Goal: Information Seeking & Learning: Learn about a topic

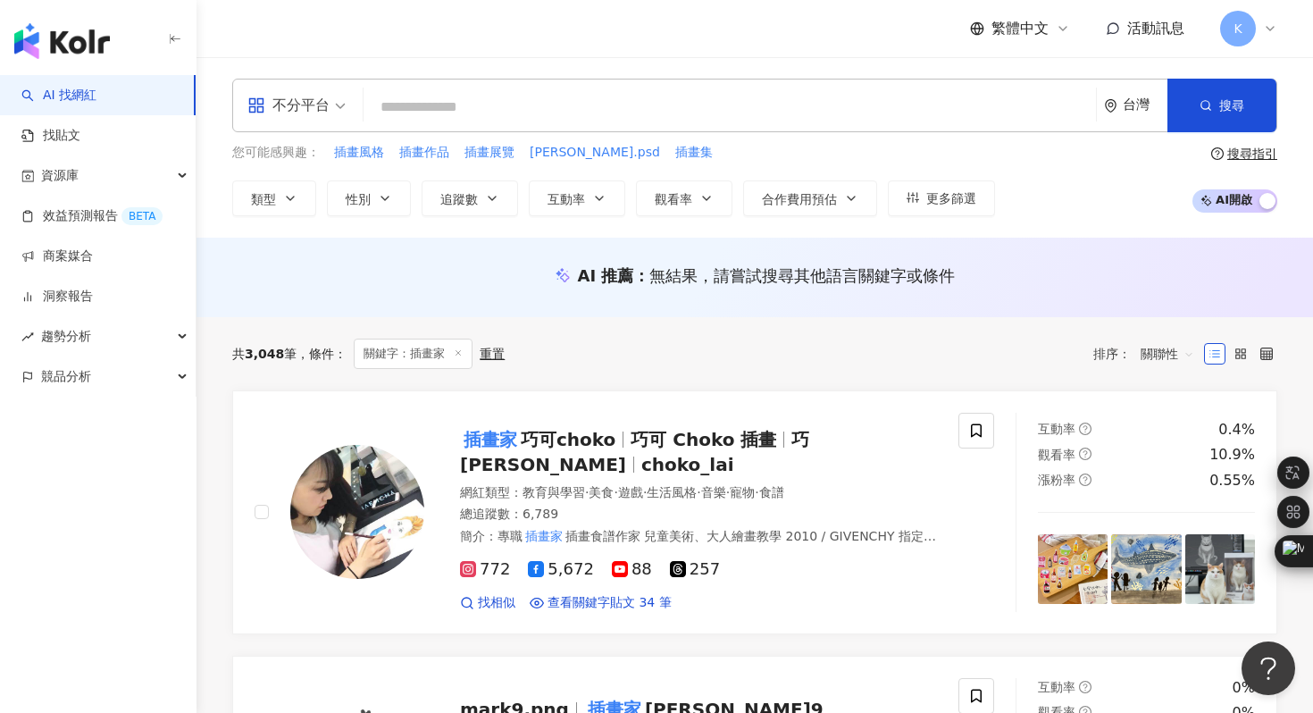
click at [323, 107] on div "不分平台" at bounding box center [288, 105] width 82 height 29
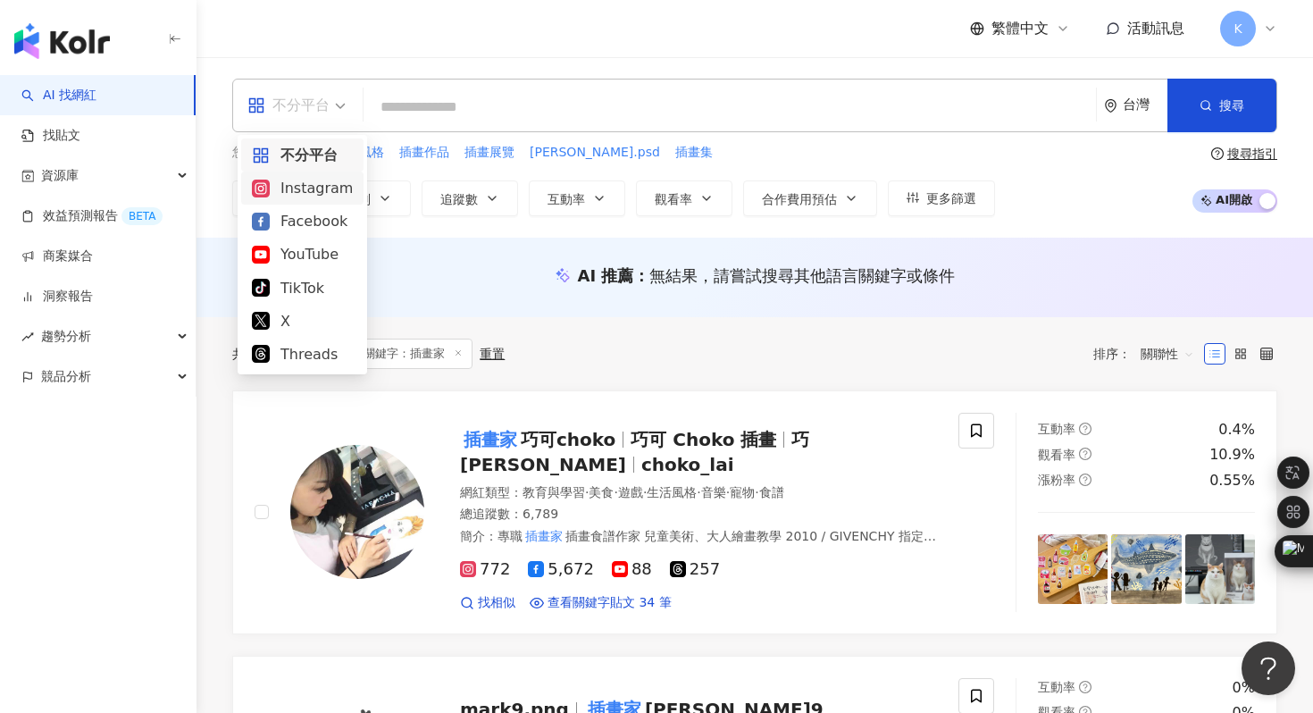
click at [309, 192] on div "Instagram" at bounding box center [302, 188] width 101 height 22
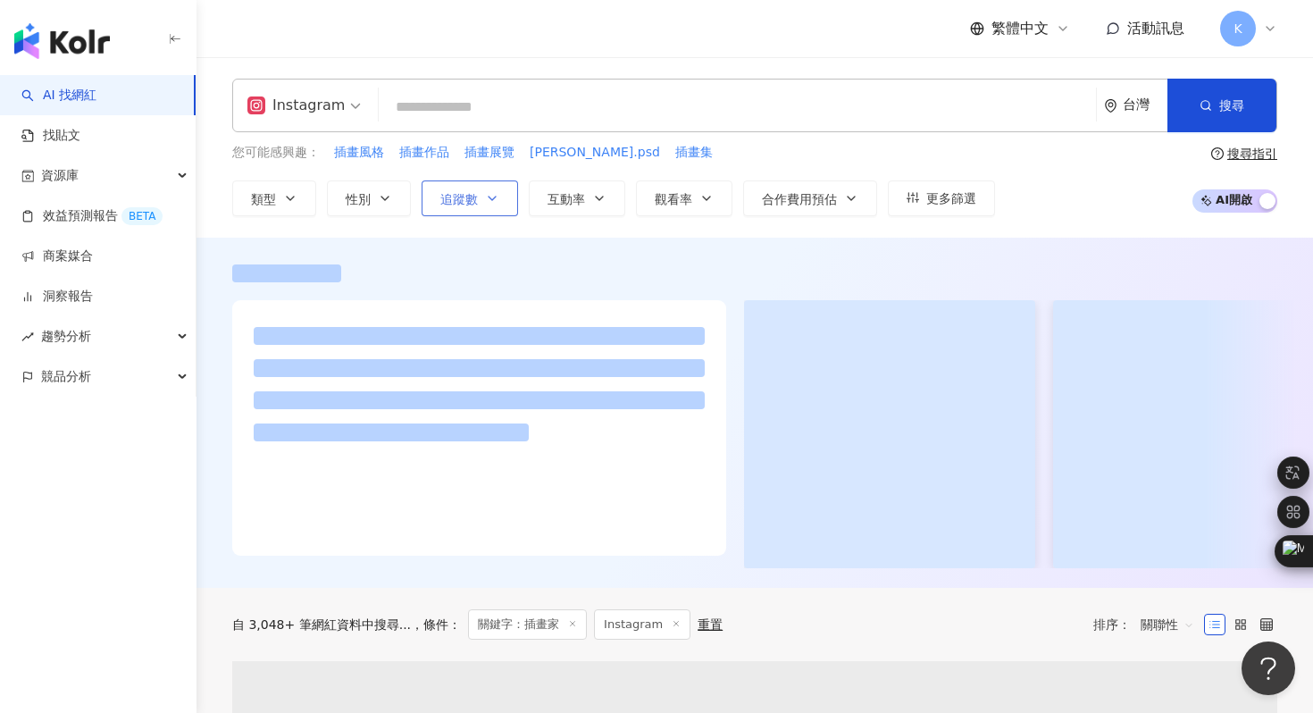
click at [468, 204] on span "追蹤數" at bounding box center [459, 199] width 38 height 14
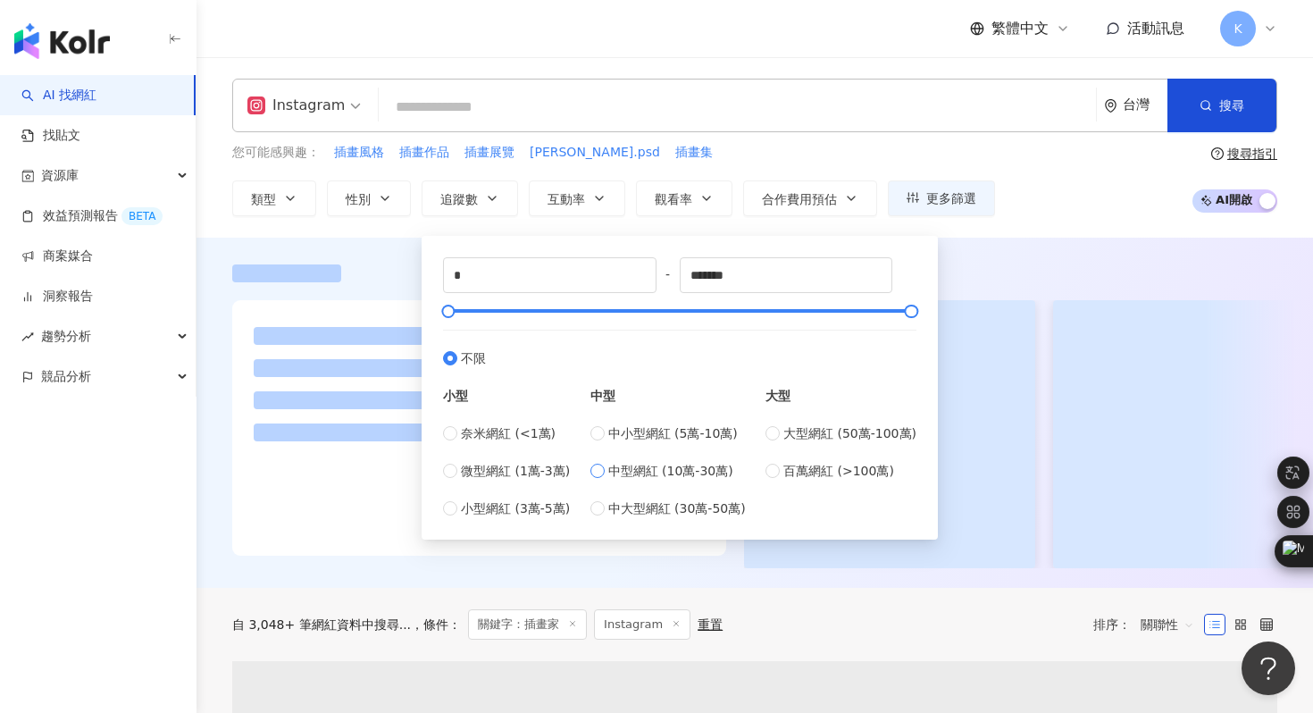
click at [683, 473] on span "中型網紅 (10萬-30萬)" at bounding box center [670, 471] width 125 height 20
type input "******"
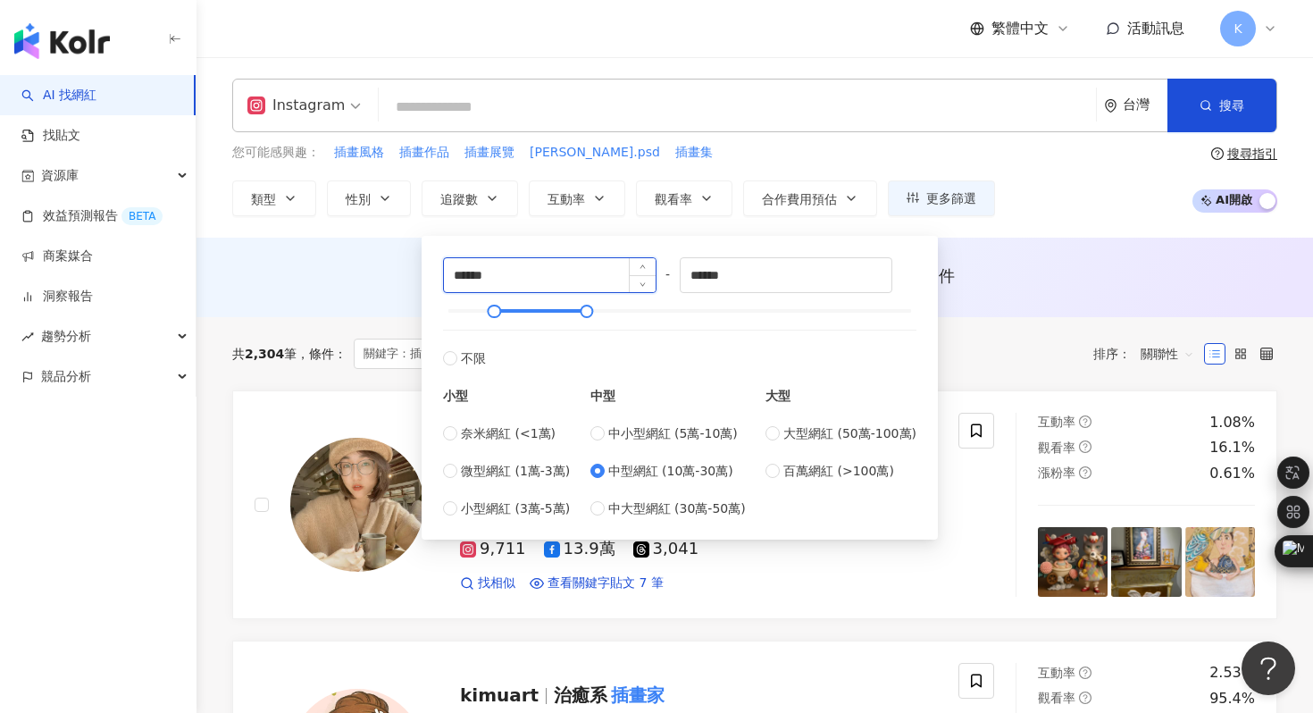
click at [471, 270] on input "******" at bounding box center [550, 275] width 212 height 34
type input "******"
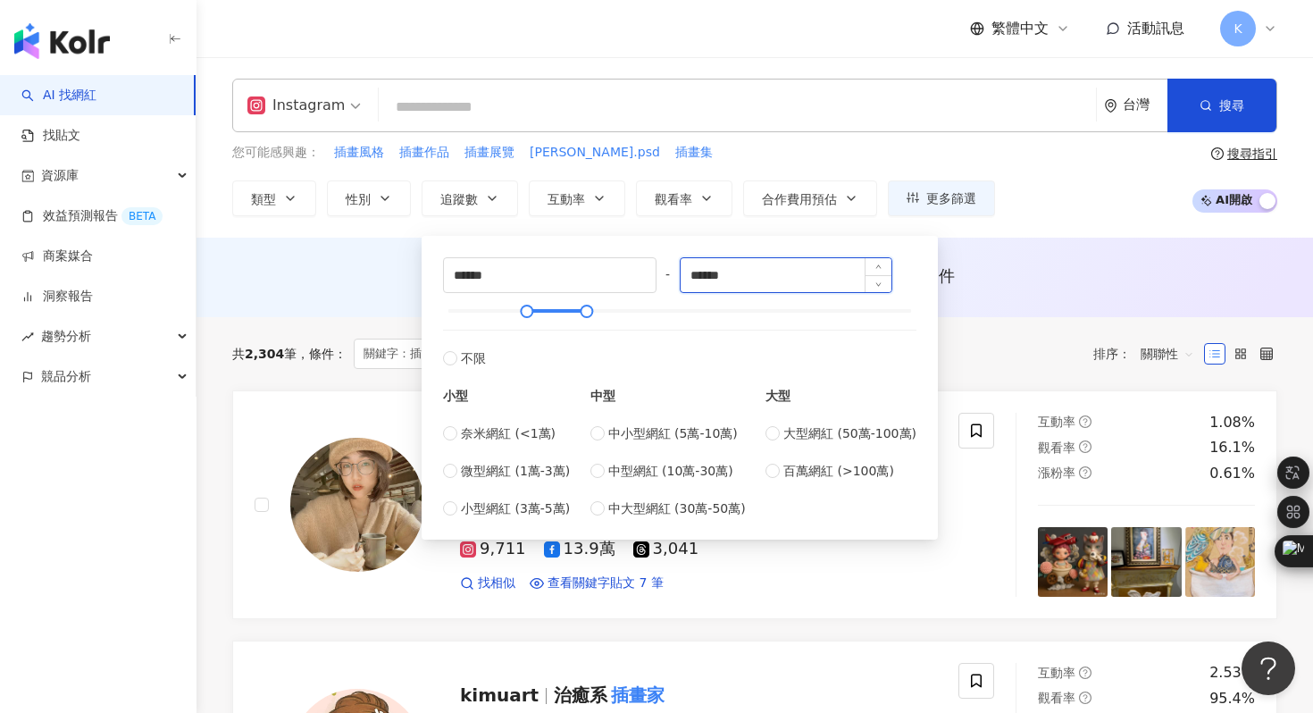
click at [712, 276] on input "******" at bounding box center [786, 275] width 212 height 34
drag, startPoint x: 752, startPoint y: 277, endPoint x: 674, endPoint y: 275, distance: 77.7
click at [674, 276] on div "****** - ****** 不限 小型 奈米網紅 (<1萬) 微型網紅 (1萬-3萬) 小型網紅 (3萬-5萬) 中型 中小型網紅 (5萬-10萬) 中型…" at bounding box center [679, 387] width 473 height 261
type input "******"
click at [1042, 232] on div "Instagram 台灣 搜尋 22c37e03-5bb0-4630-aa88-e5f8878cc14e 李李夫妻 tiktok-icon 98,700 追蹤…" at bounding box center [754, 147] width 1116 height 180
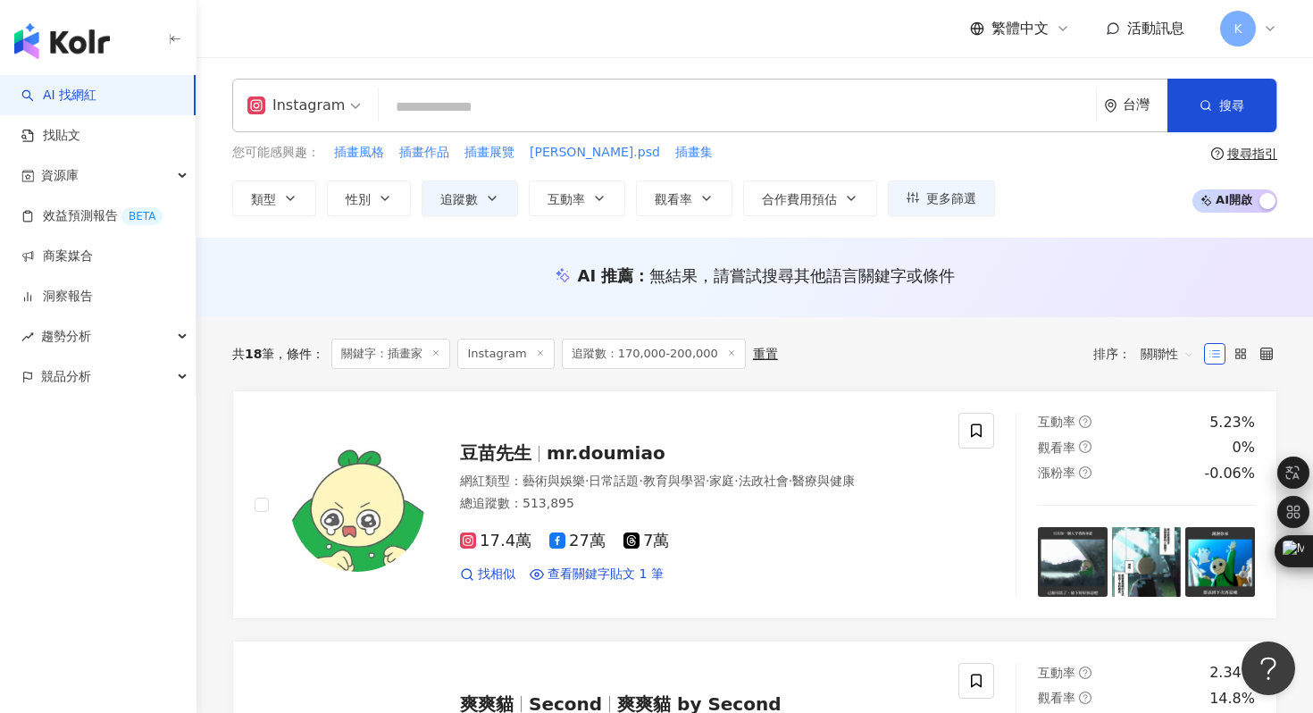
click at [436, 354] on icon at bounding box center [435, 352] width 9 height 9
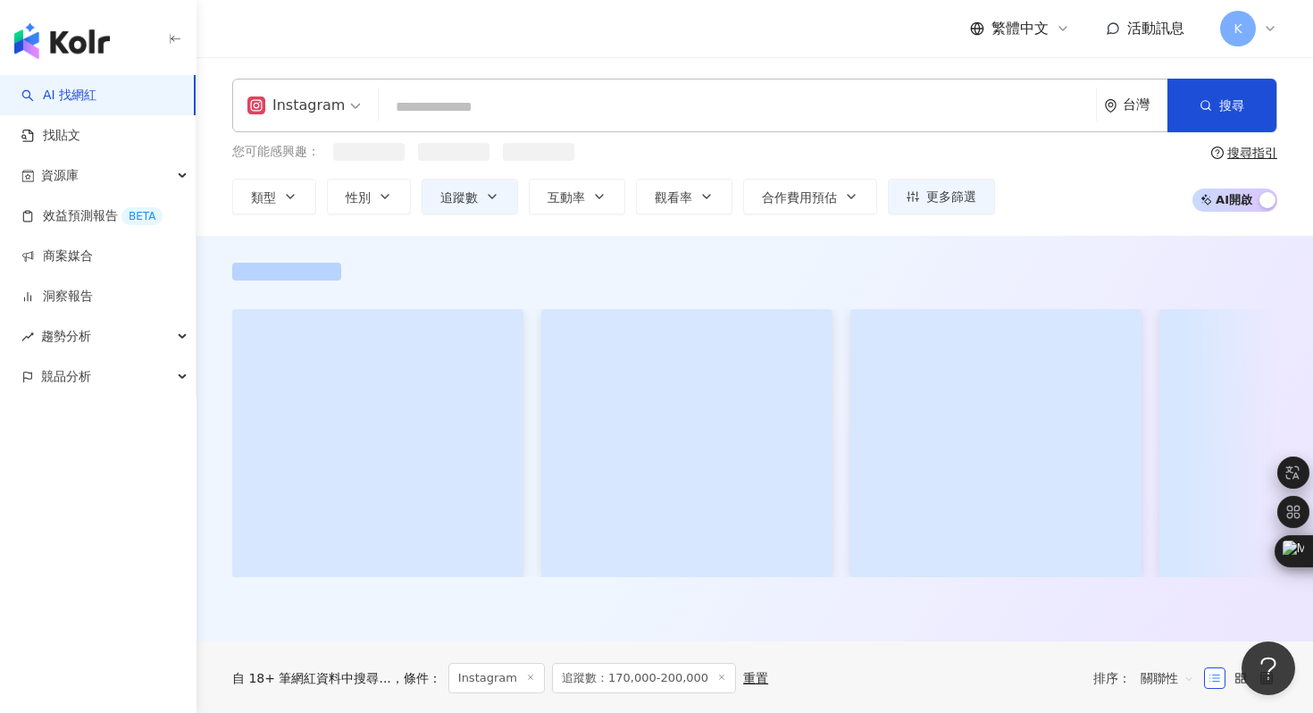
click at [450, 106] on input "search" at bounding box center [737, 107] width 703 height 34
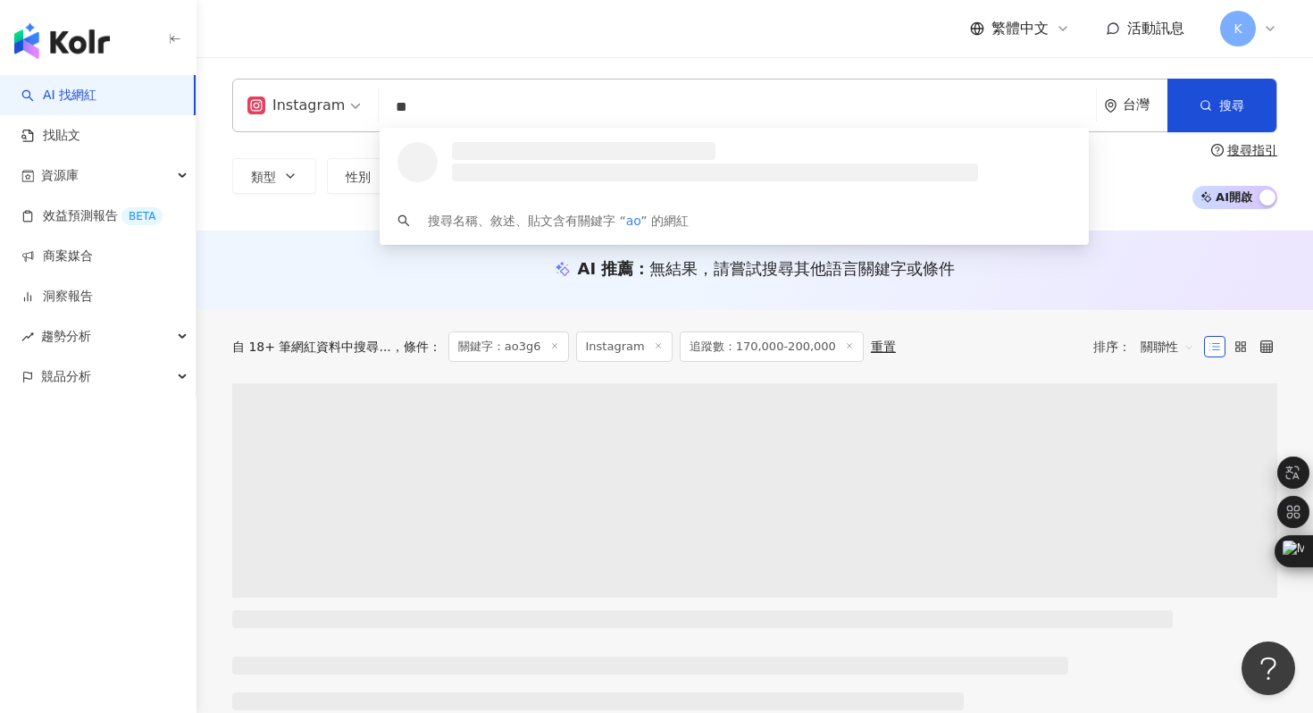
type input "*"
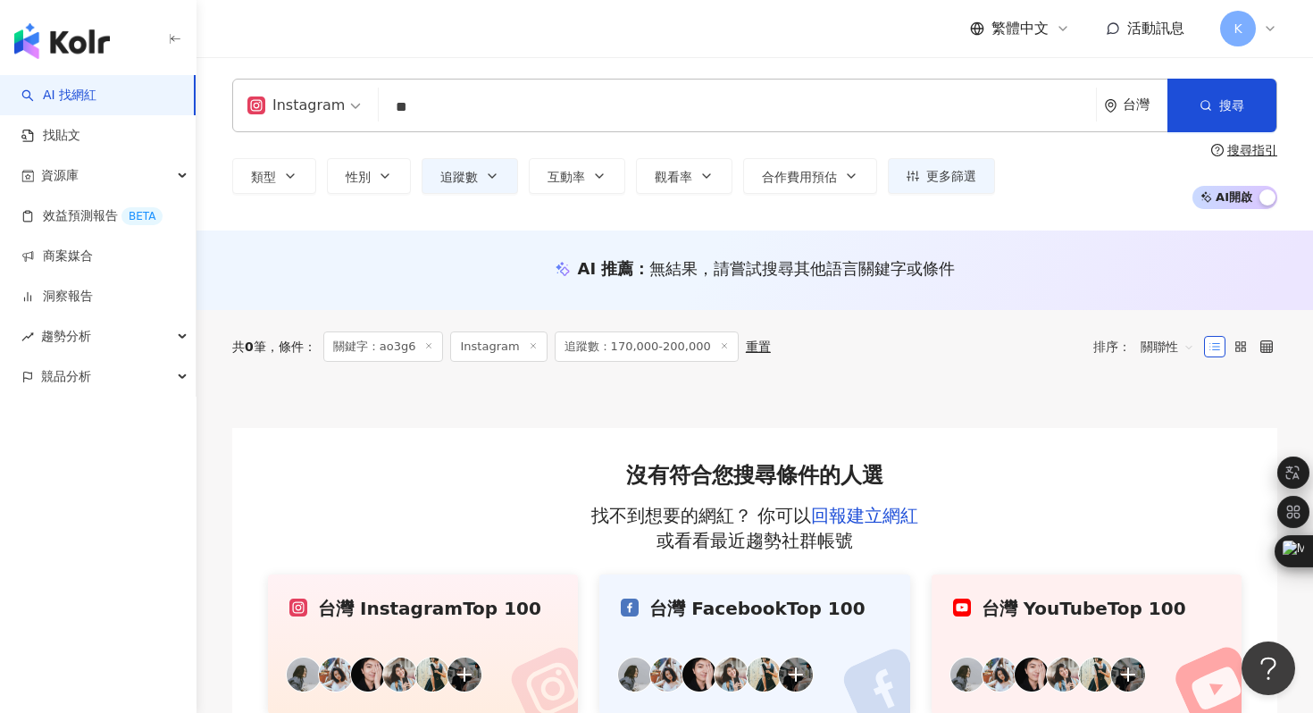
type input "**"
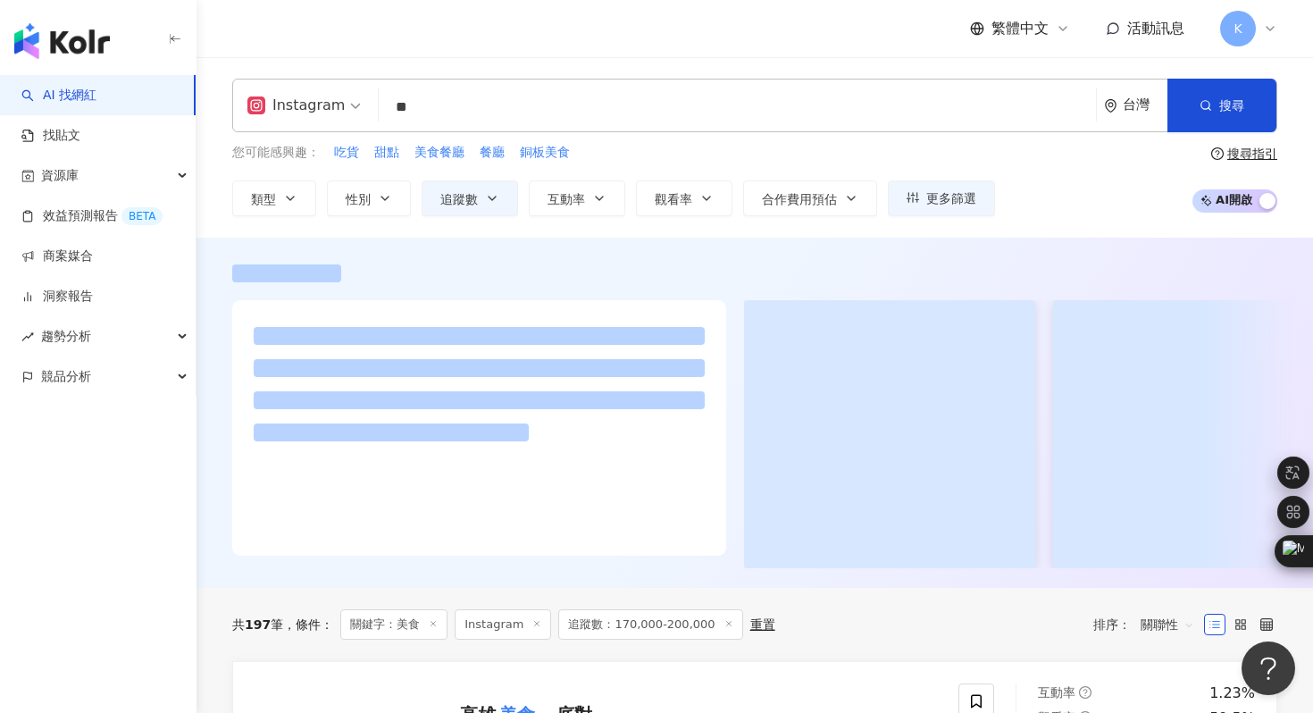
click at [305, 227] on div "Instagram ** 台灣 搜尋 292bfe27-17ea-4ea4-8db1-1e128b5b6270 f6f37e2c-855c-474c-8218…" at bounding box center [754, 147] width 1116 height 180
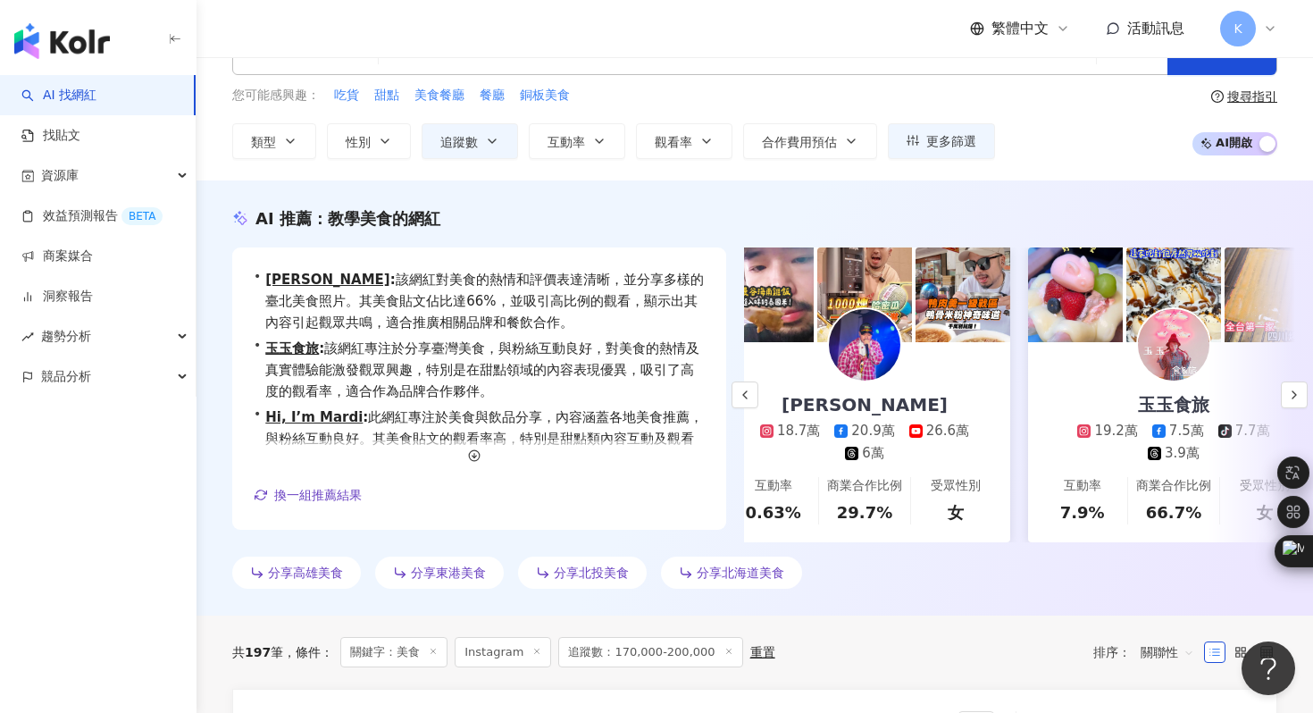
scroll to position [0, 26]
click at [861, 360] on img at bounding box center [863, 344] width 71 height 71
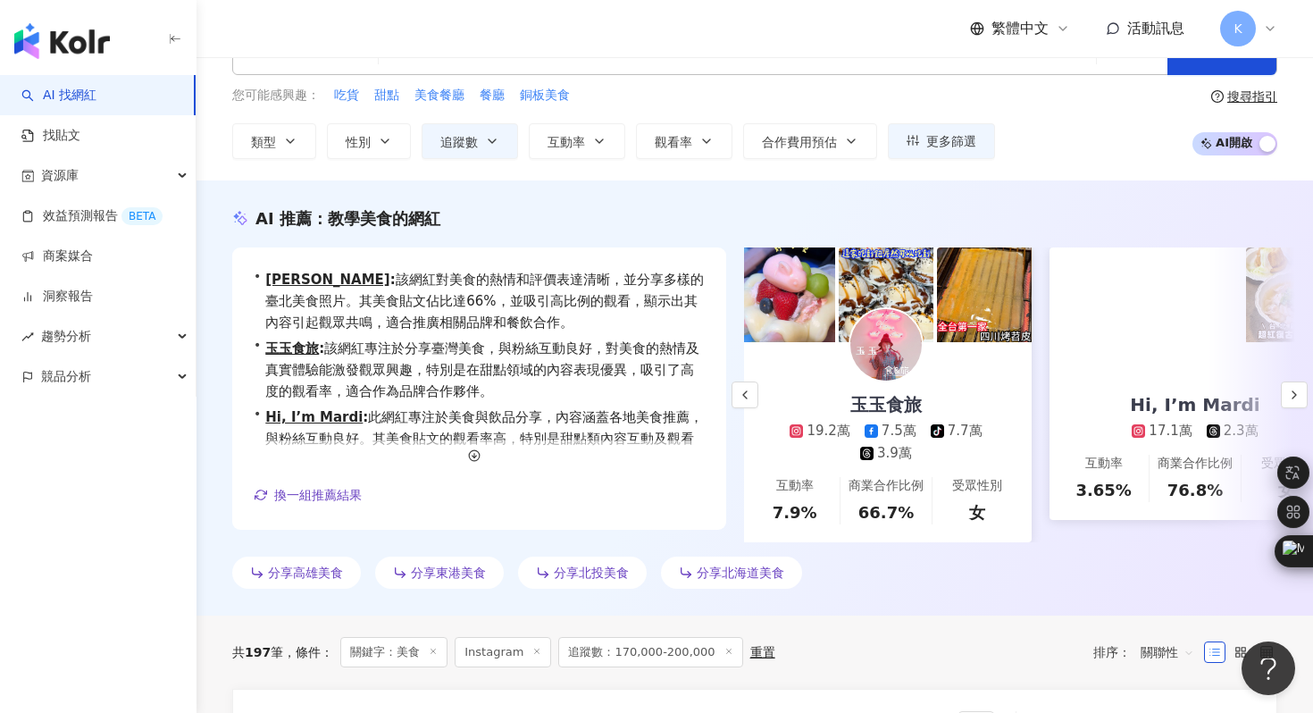
scroll to position [0, 412]
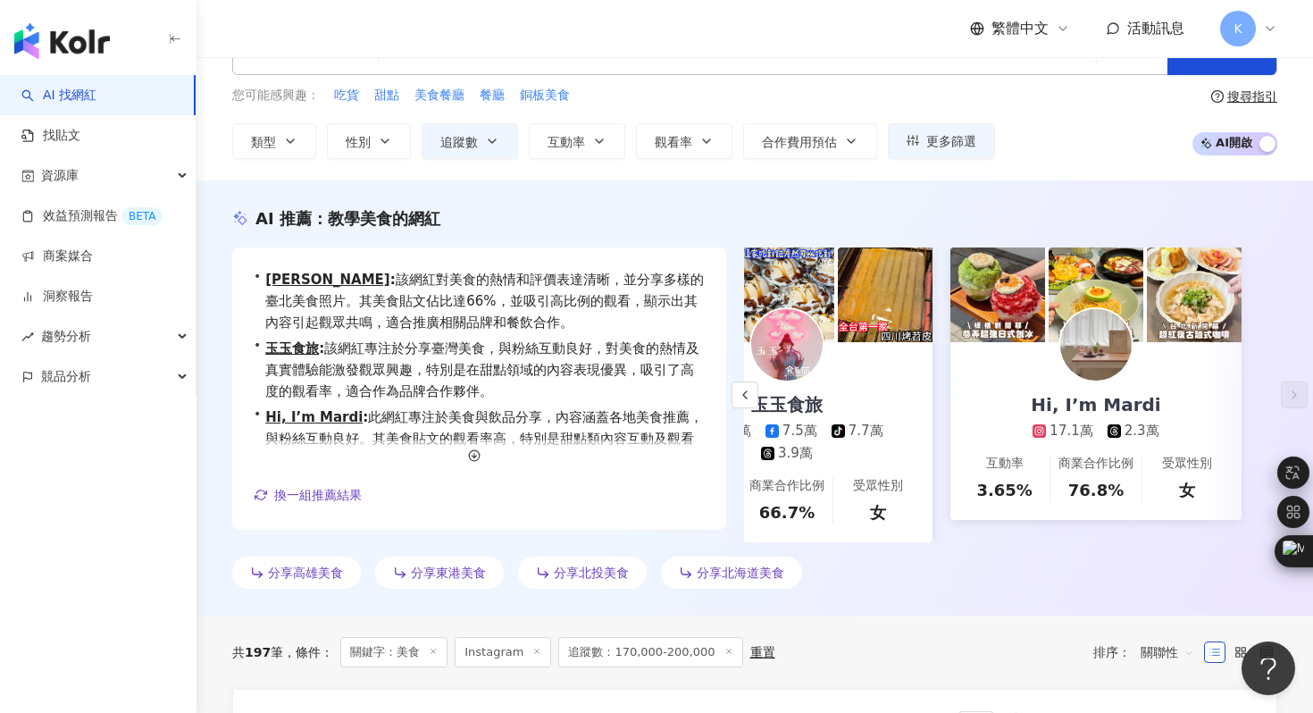
click at [1099, 356] on img at bounding box center [1095, 344] width 71 height 71
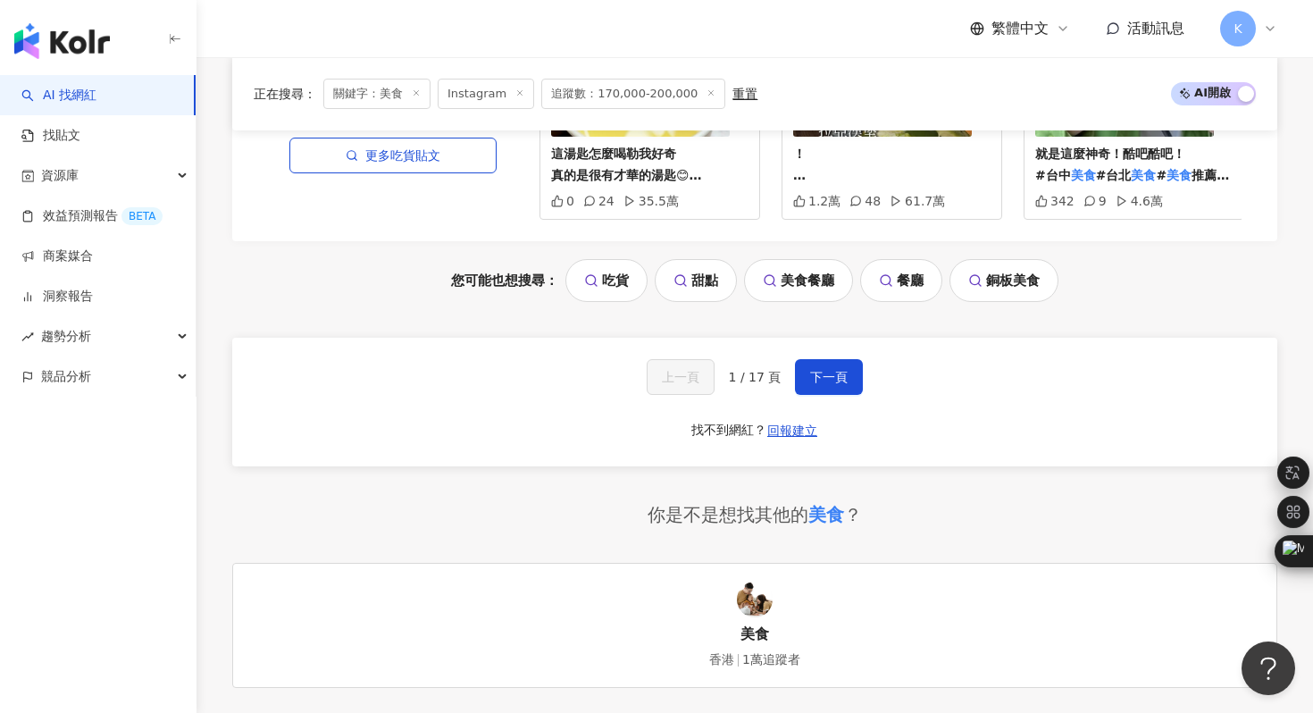
scroll to position [3924, 0]
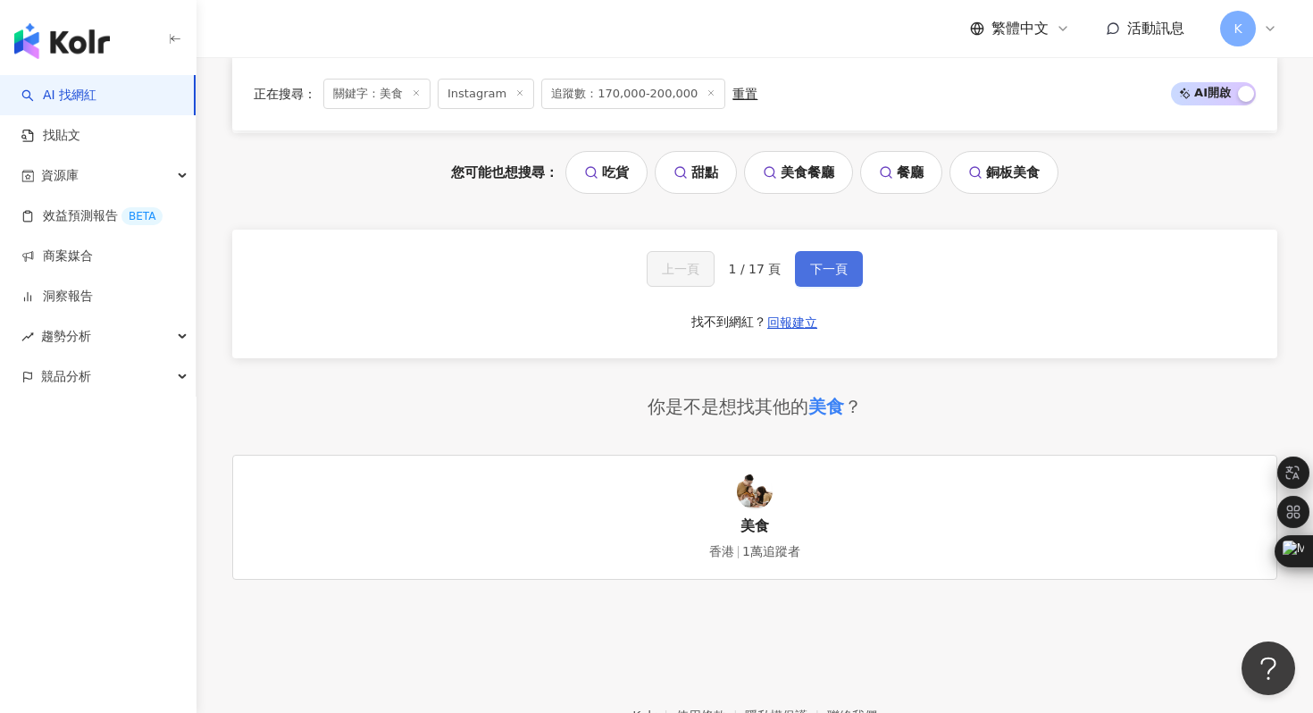
click at [810, 262] on span "下一頁" at bounding box center [829, 269] width 38 height 14
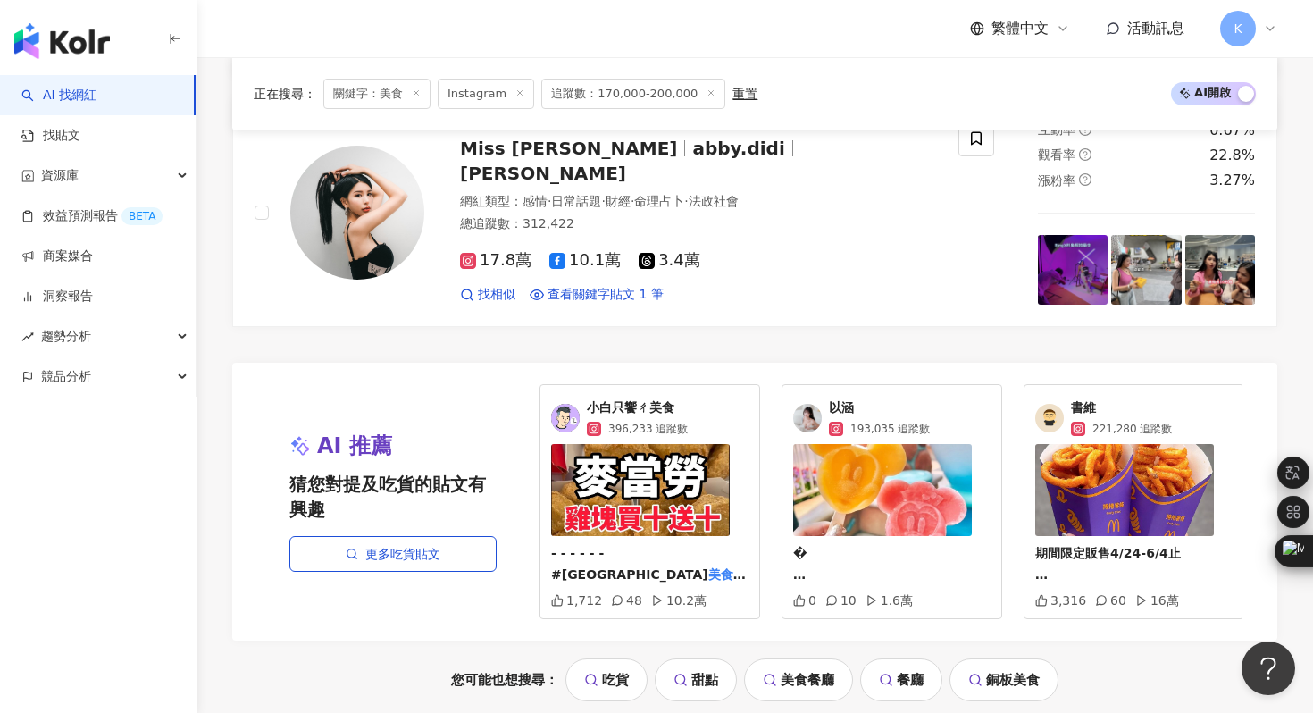
scroll to position [3720, 0]
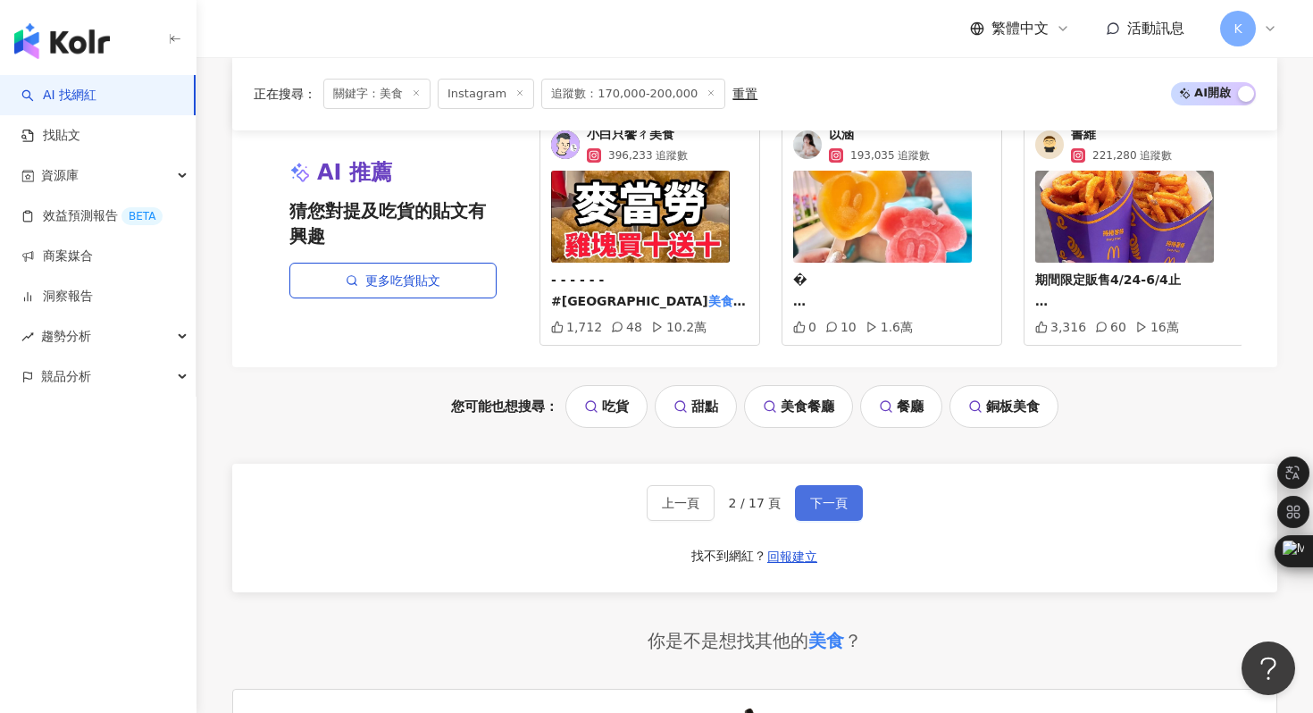
click at [837, 496] on span "下一頁" at bounding box center [829, 503] width 38 height 14
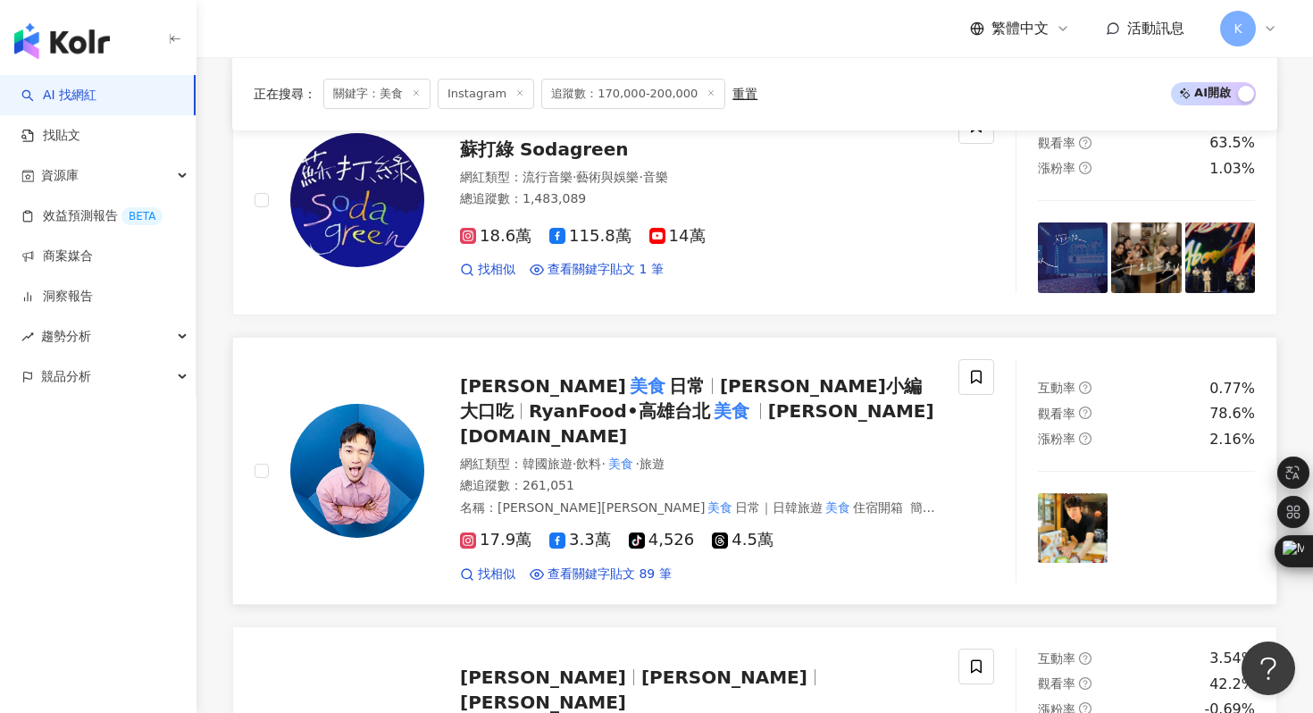
scroll to position [2664, 0]
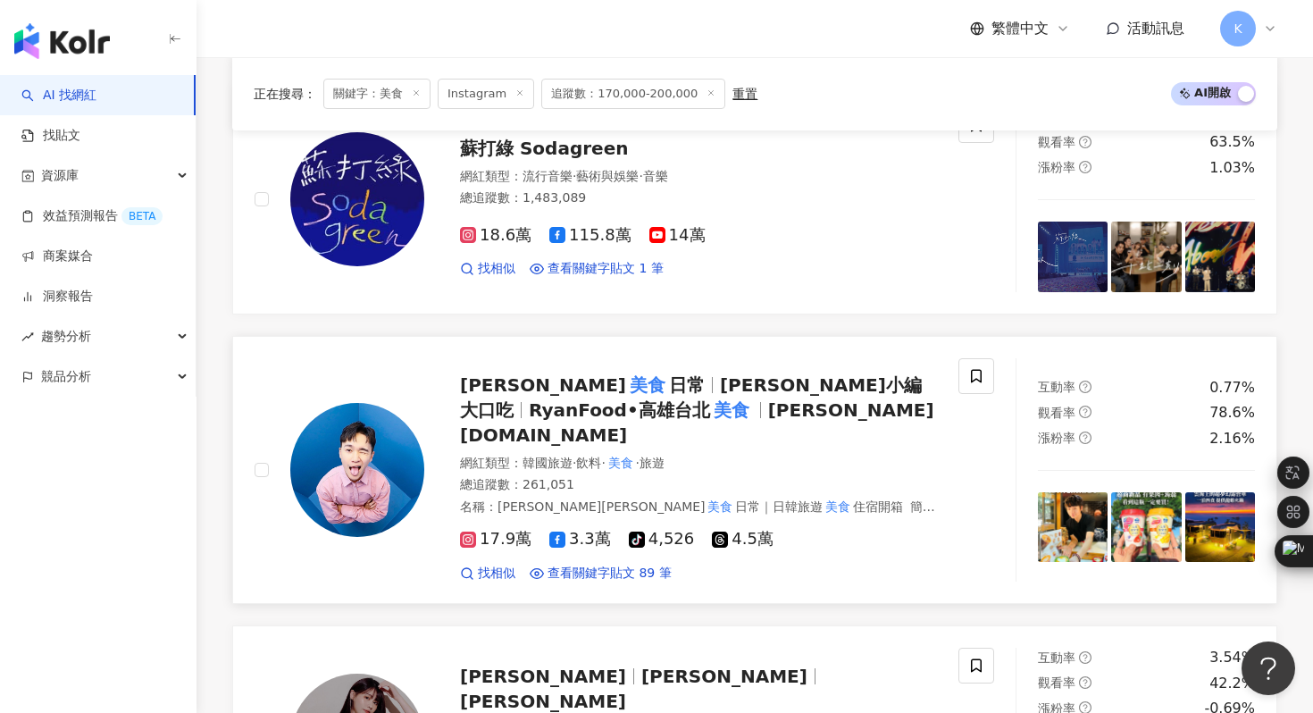
click at [387, 453] on img at bounding box center [357, 470] width 134 height 134
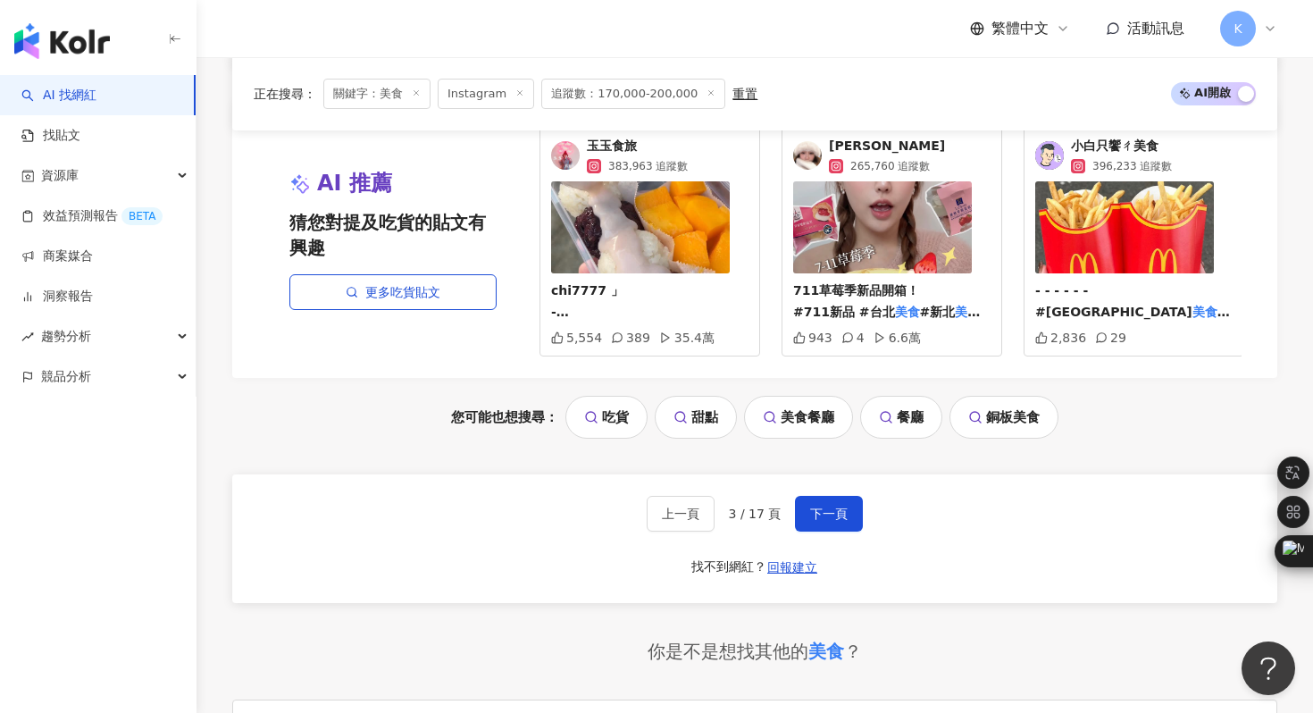
scroll to position [4033, 0]
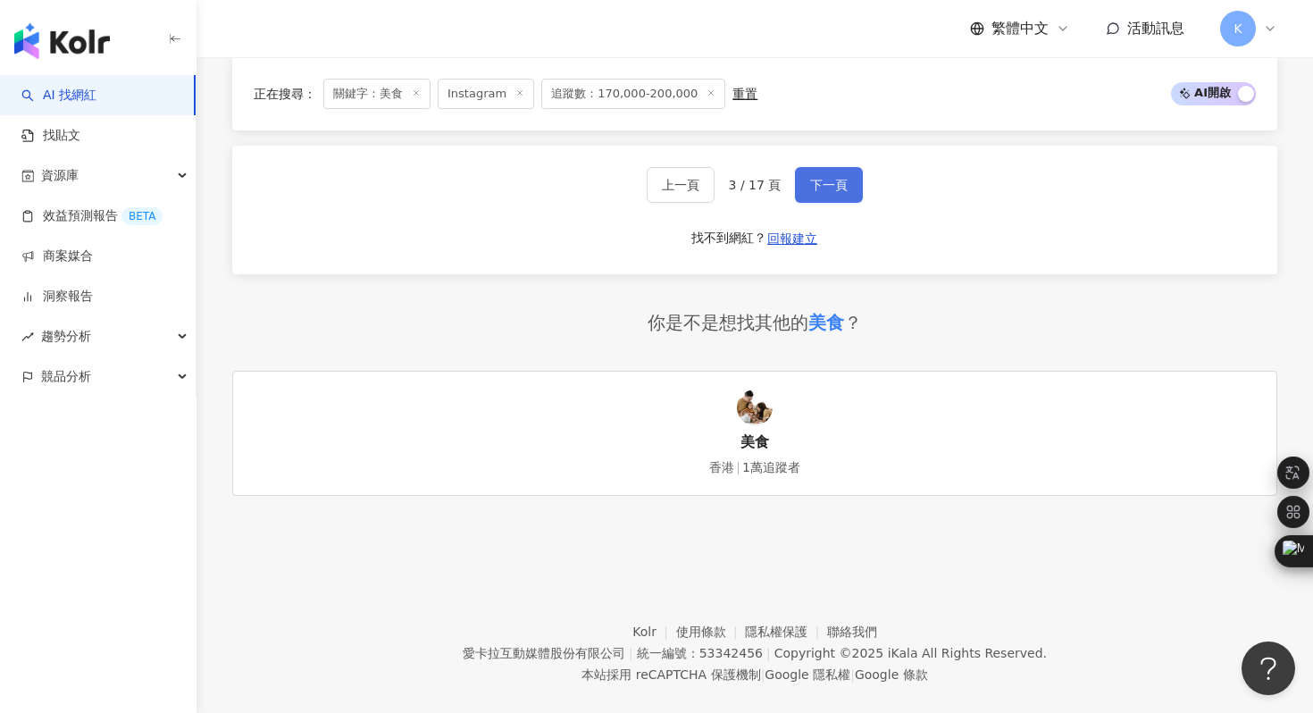
click at [824, 178] on span "下一頁" at bounding box center [829, 185] width 38 height 14
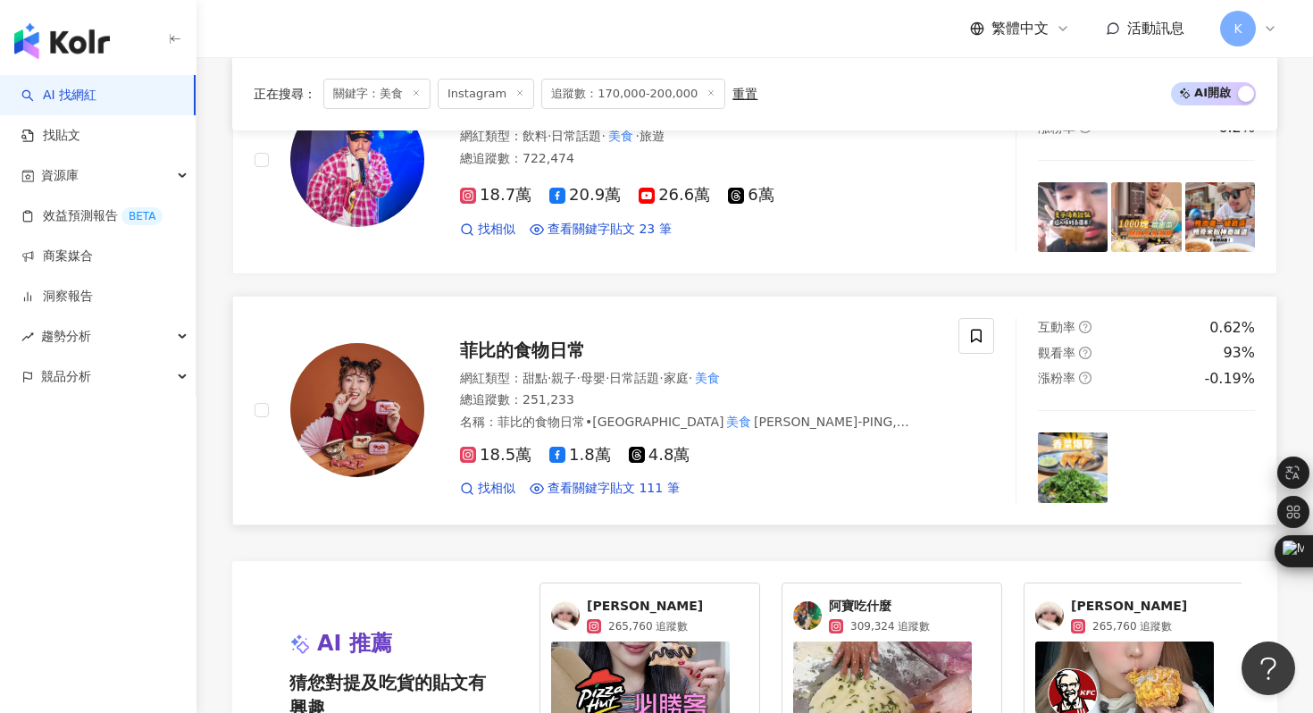
scroll to position [3176, 0]
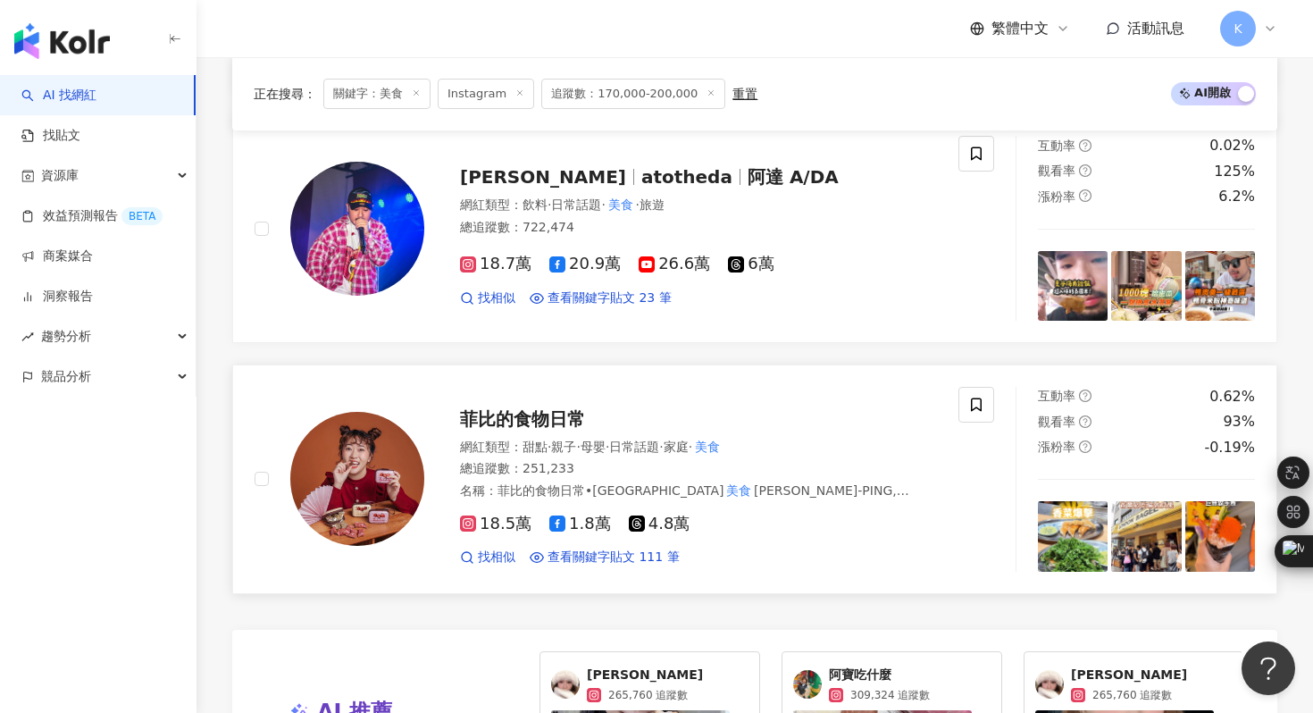
click at [373, 445] on img at bounding box center [357, 479] width 134 height 134
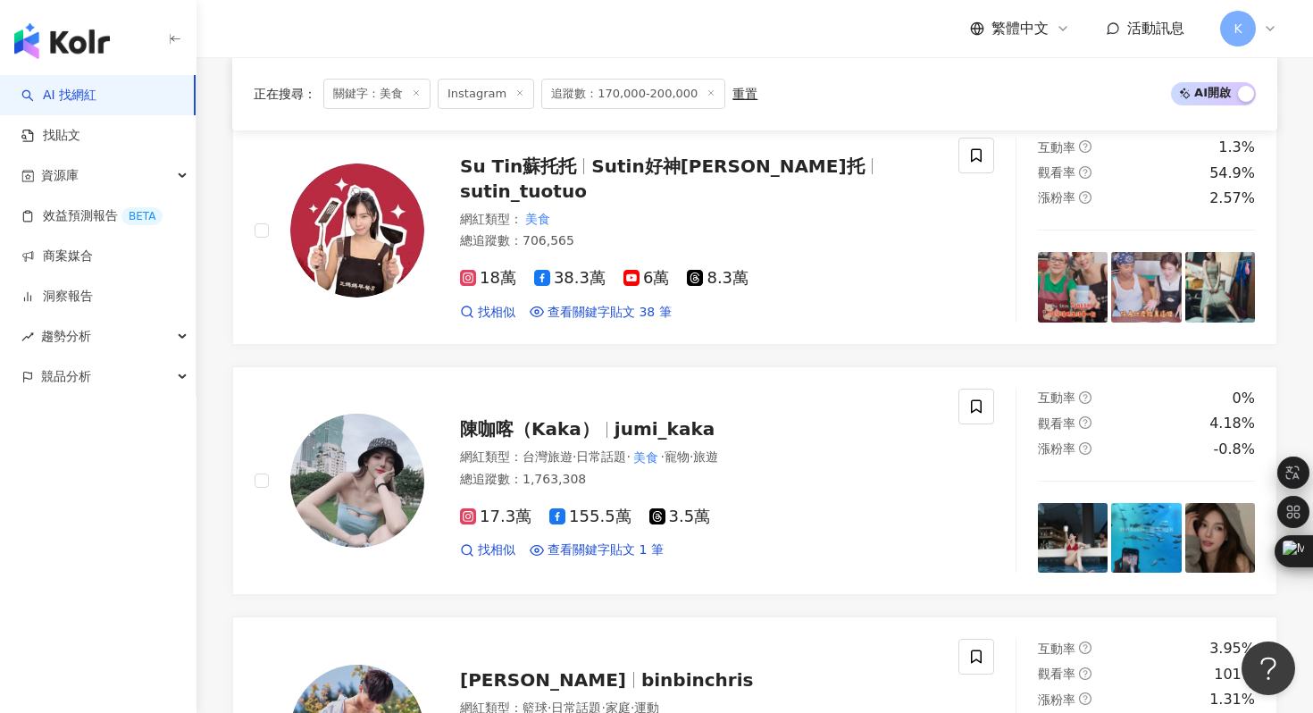
scroll to position [790, 0]
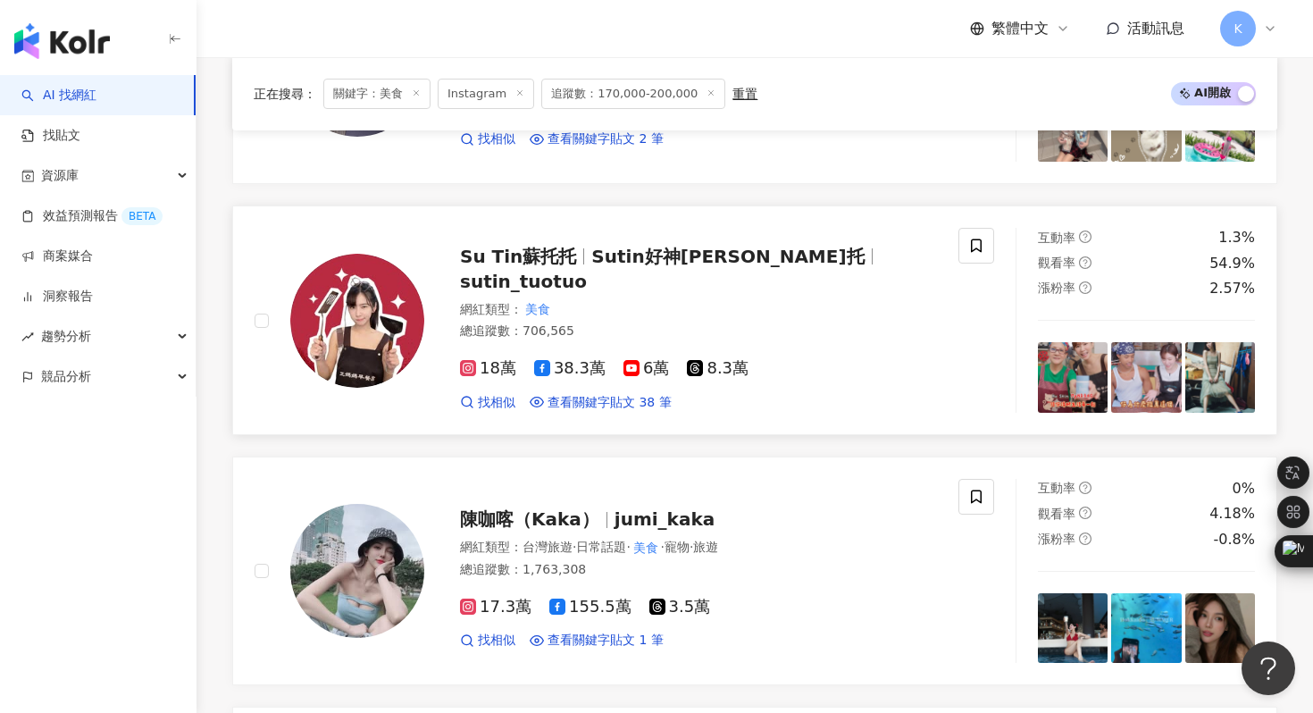
click at [377, 324] on img at bounding box center [357, 321] width 134 height 134
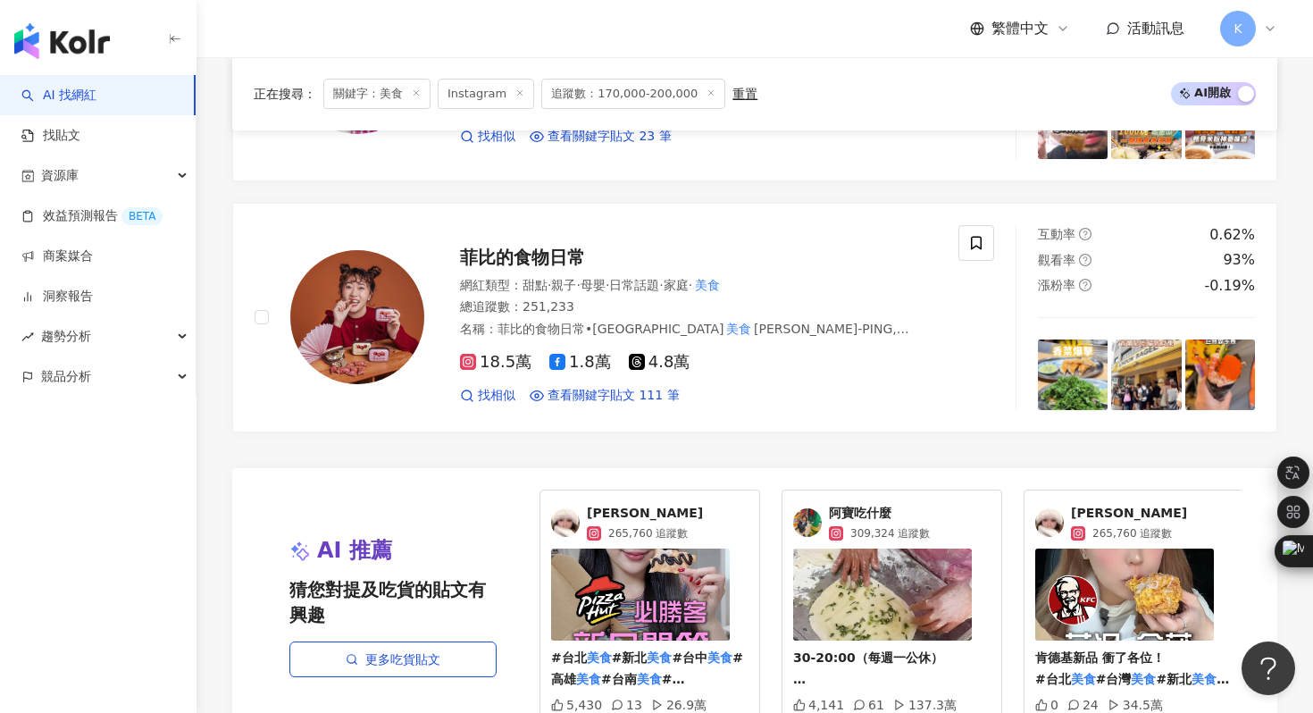
scroll to position [4033, 0]
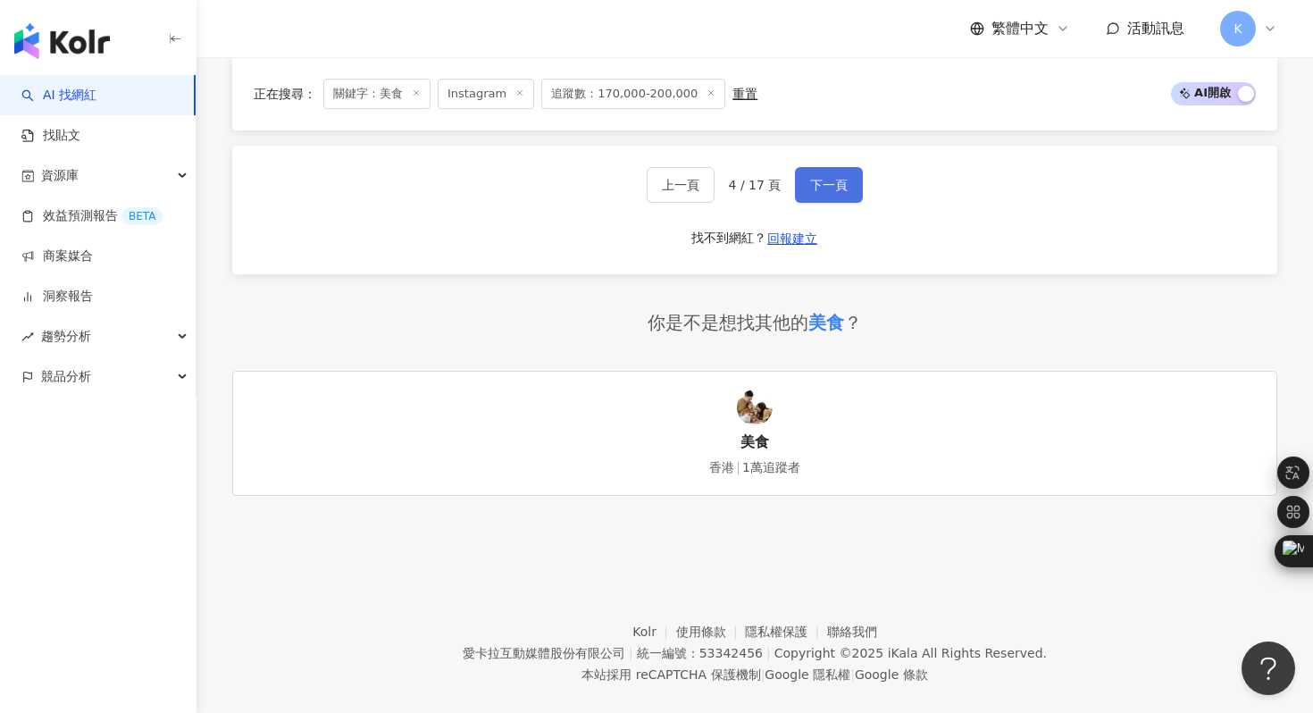
click at [827, 178] on span "下一頁" at bounding box center [829, 185] width 38 height 14
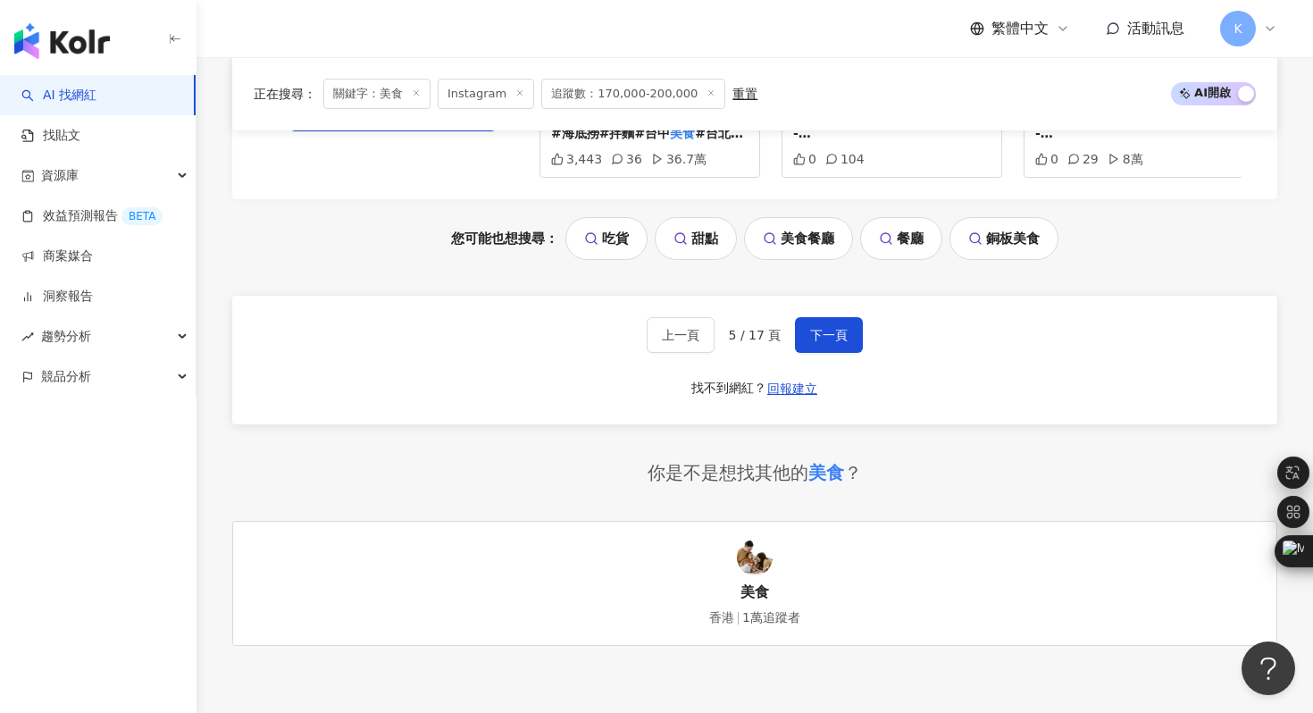
scroll to position [3859, 0]
click at [833, 327] on span "下一頁" at bounding box center [829, 334] width 38 height 14
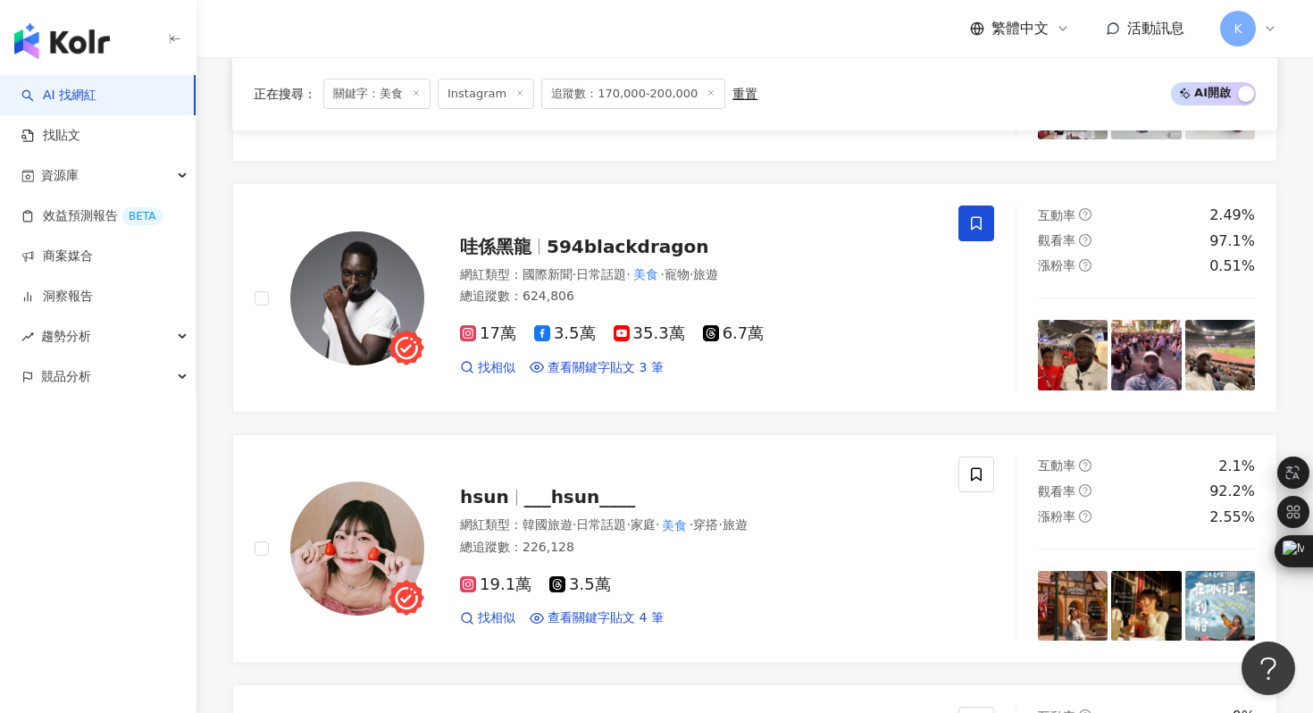
scroll to position [2078, 0]
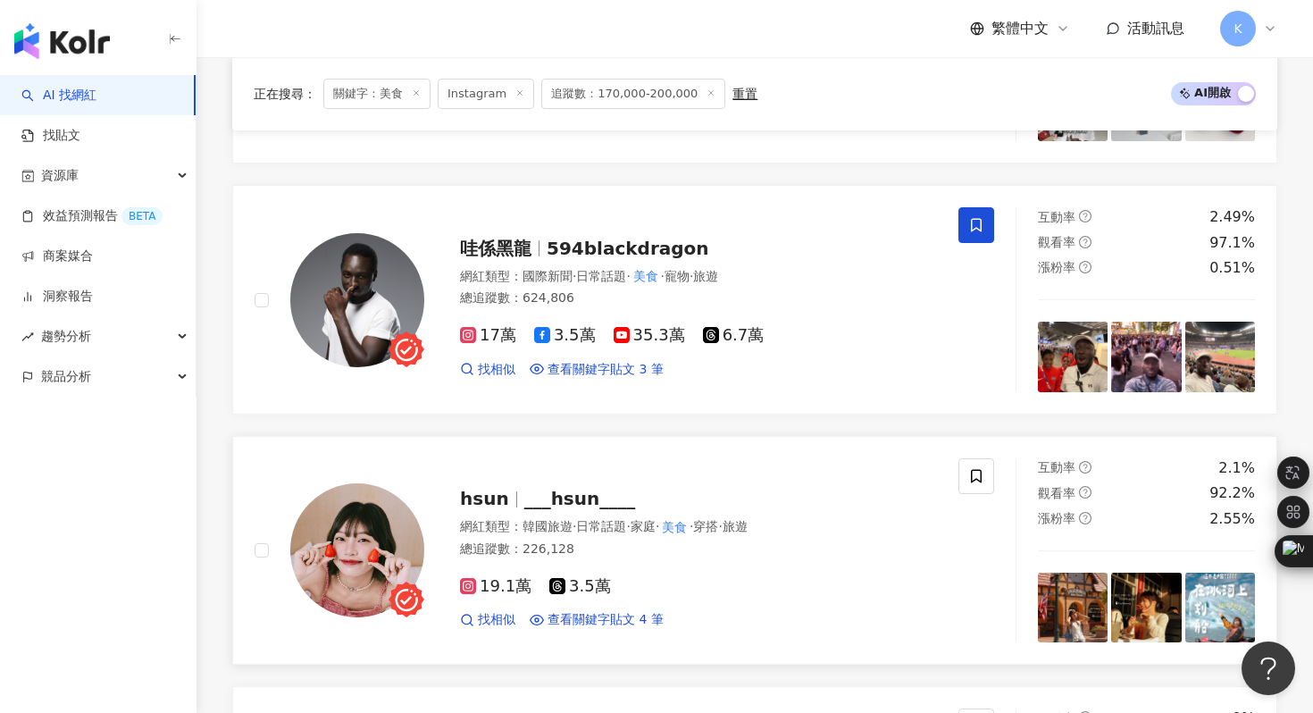
click at [341, 531] on img at bounding box center [357, 550] width 134 height 134
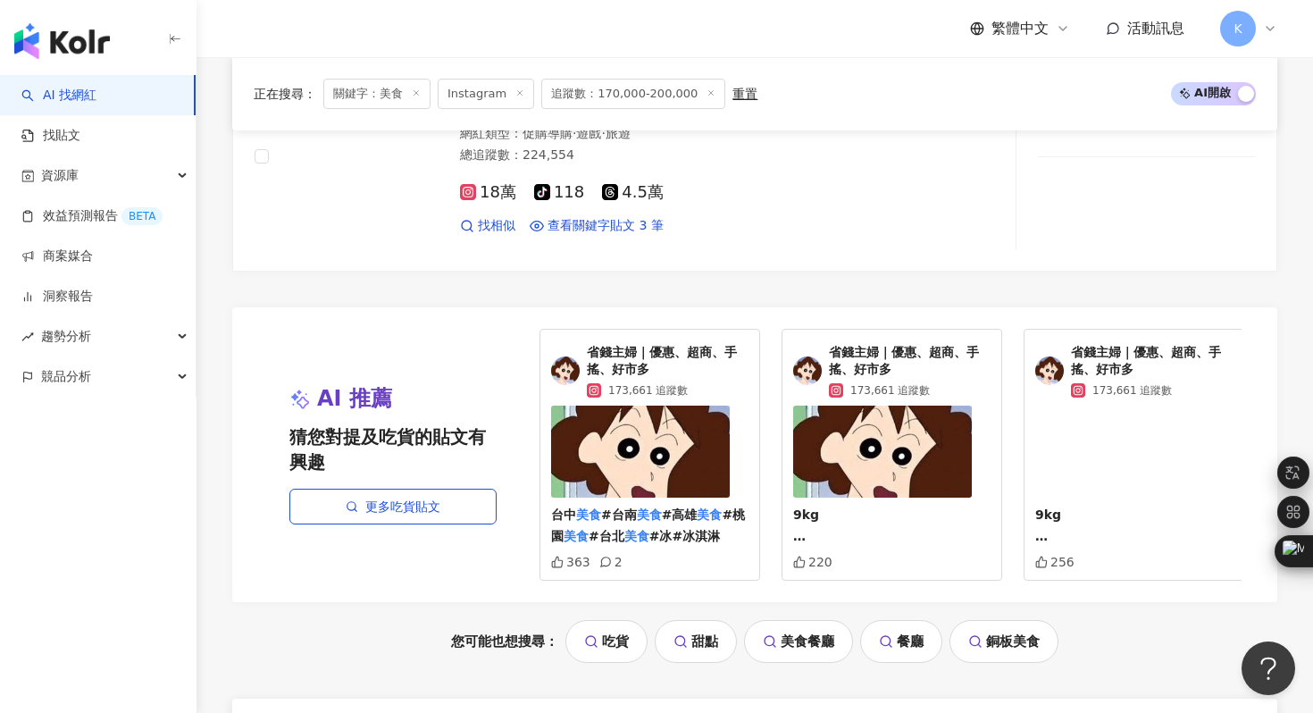
scroll to position [3542, 0]
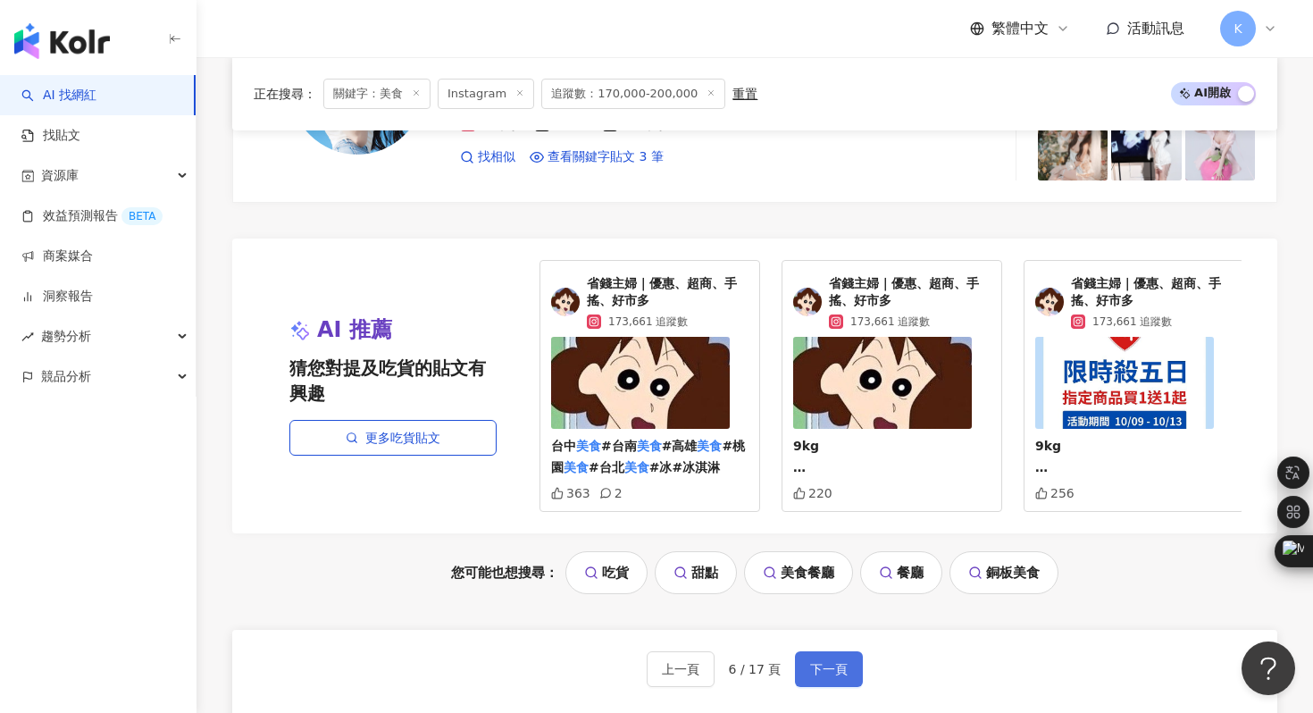
click at [828, 662] on span "下一頁" at bounding box center [829, 669] width 38 height 14
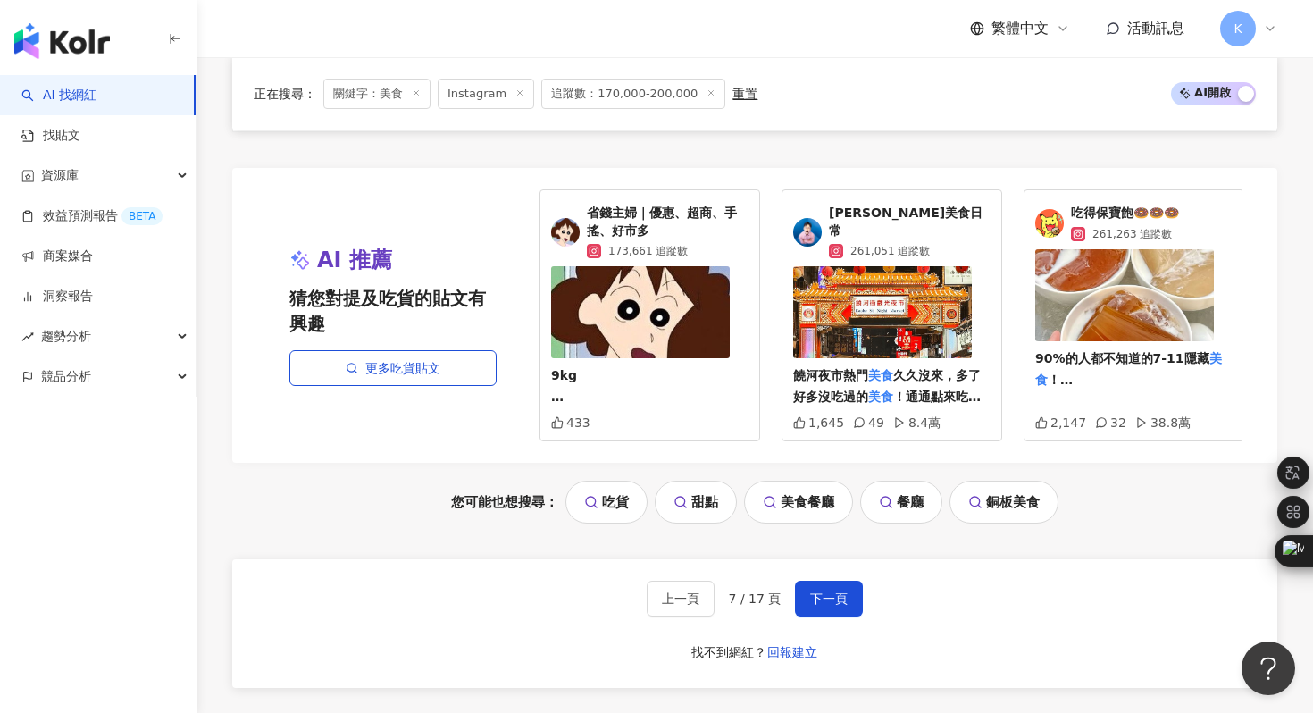
scroll to position [3639, 0]
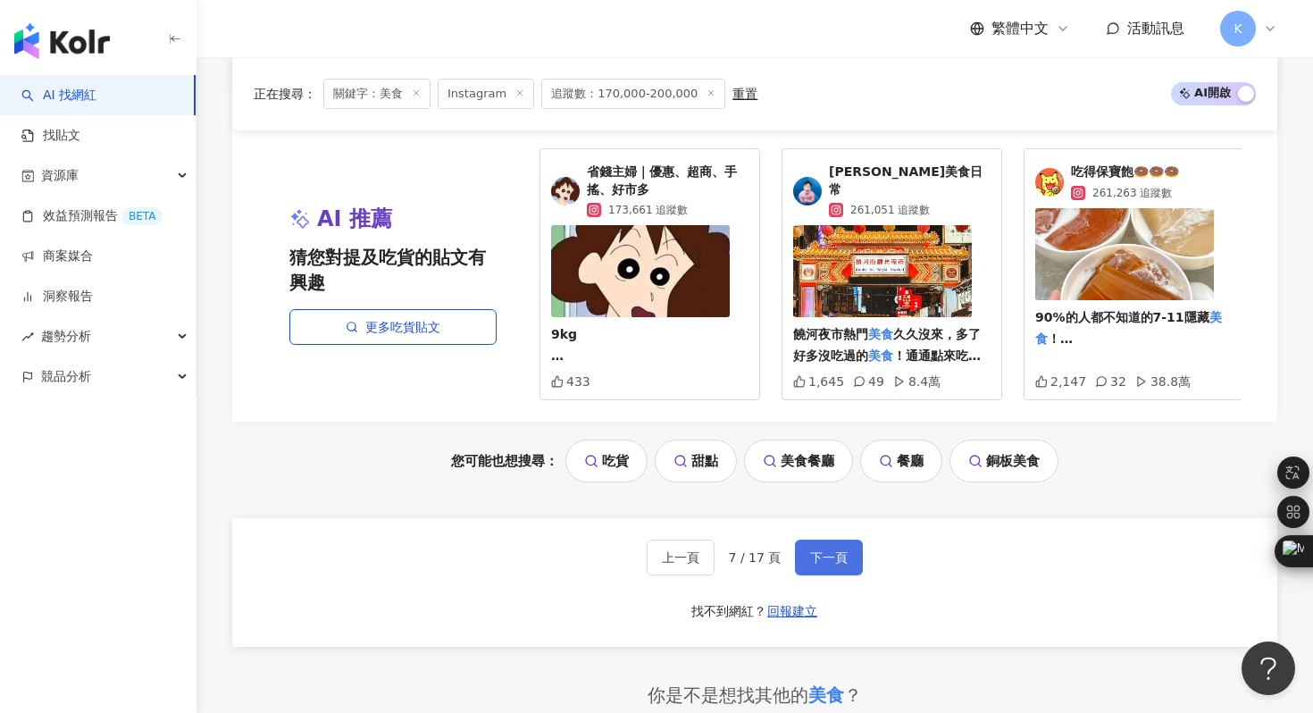
click at [830, 550] on button "下一頁" at bounding box center [829, 557] width 68 height 36
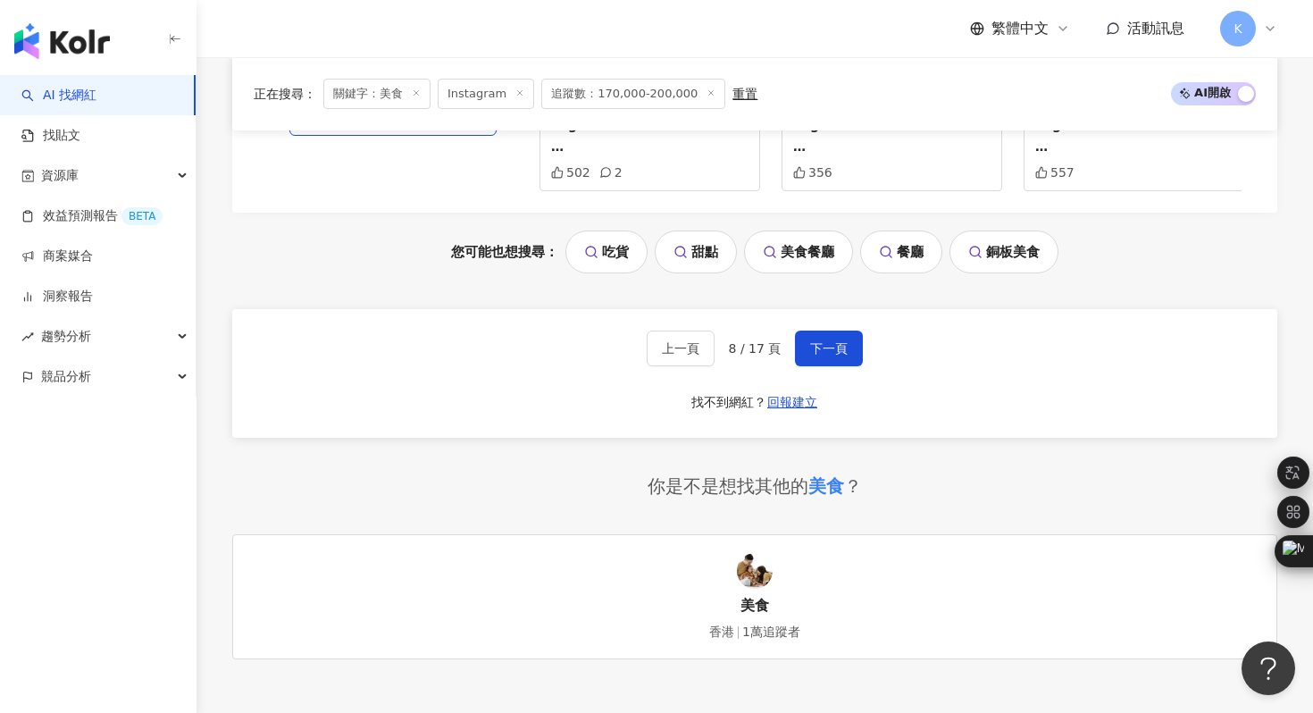
scroll to position [3892, 0]
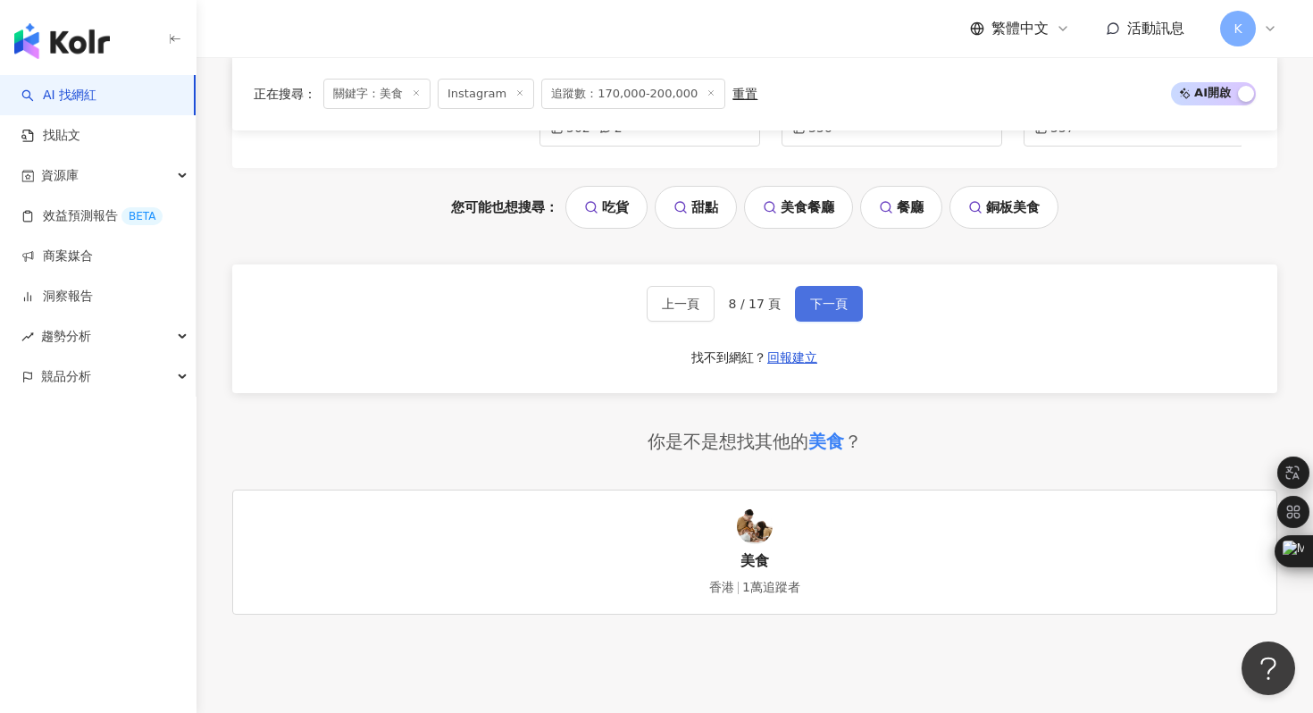
click at [814, 315] on button "下一頁" at bounding box center [829, 304] width 68 height 36
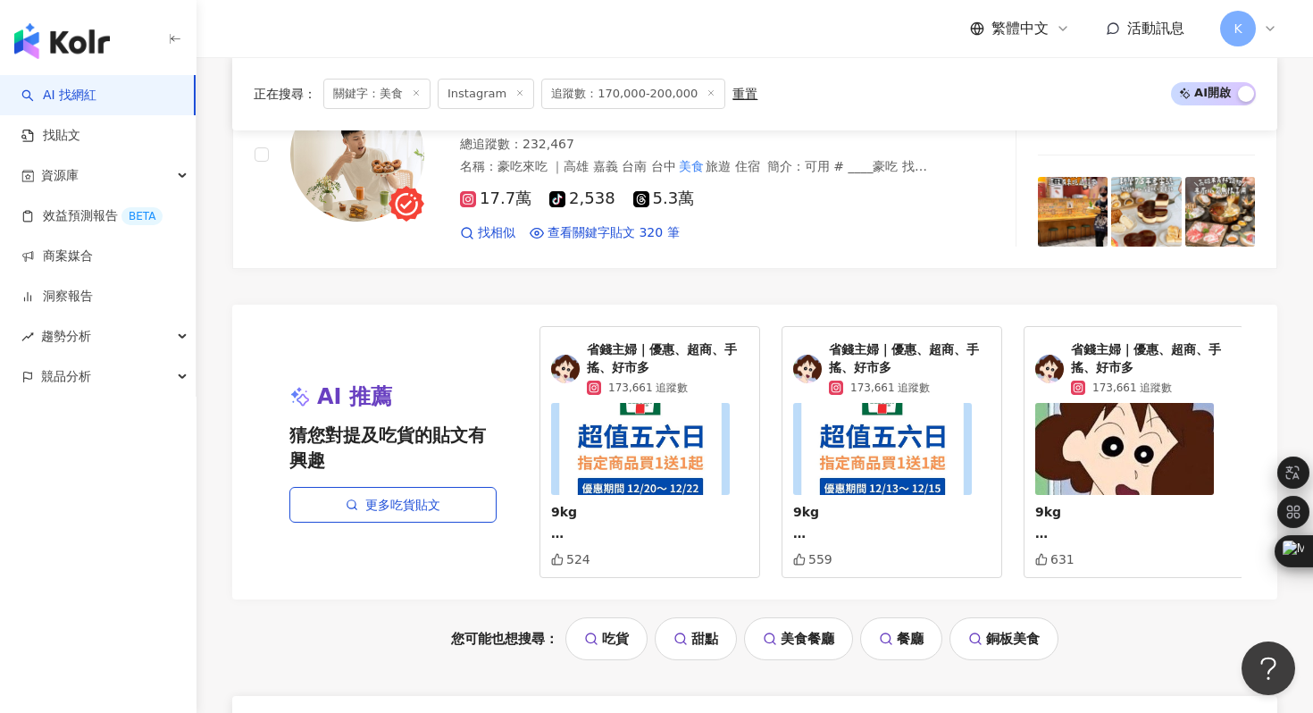
scroll to position [3118, 0]
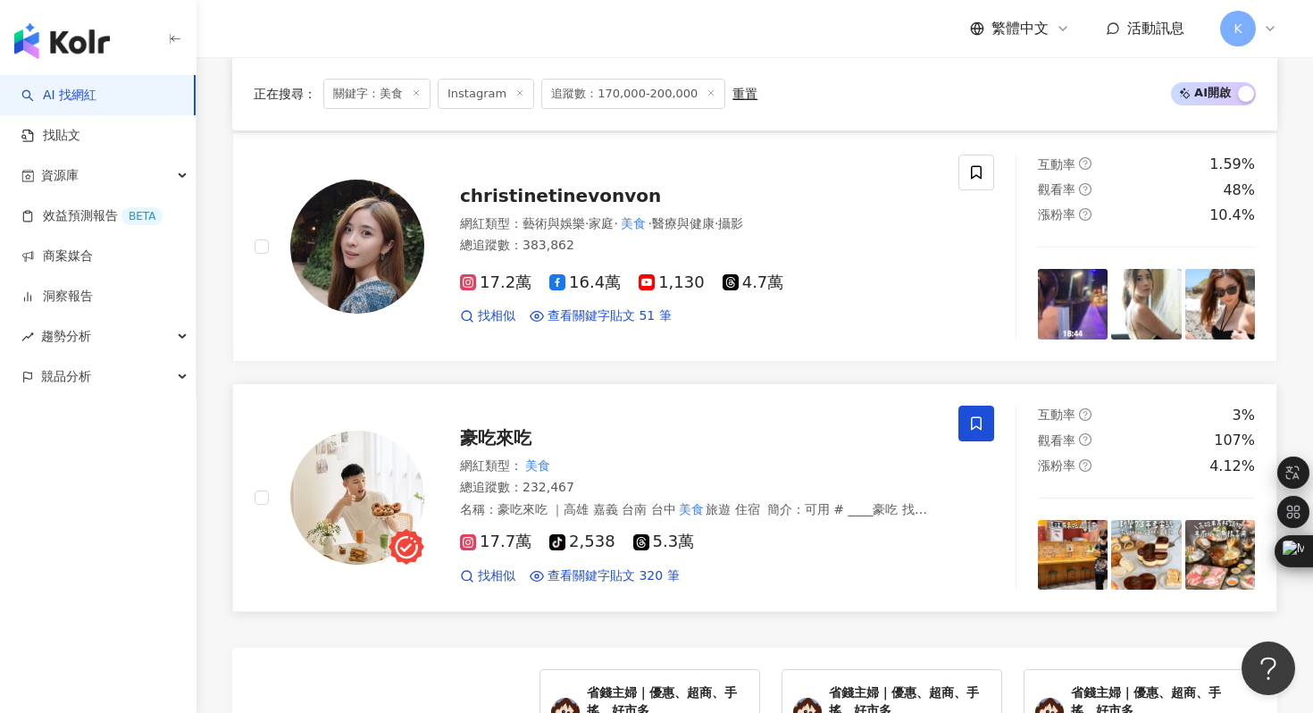
click at [345, 510] on img at bounding box center [357, 497] width 134 height 134
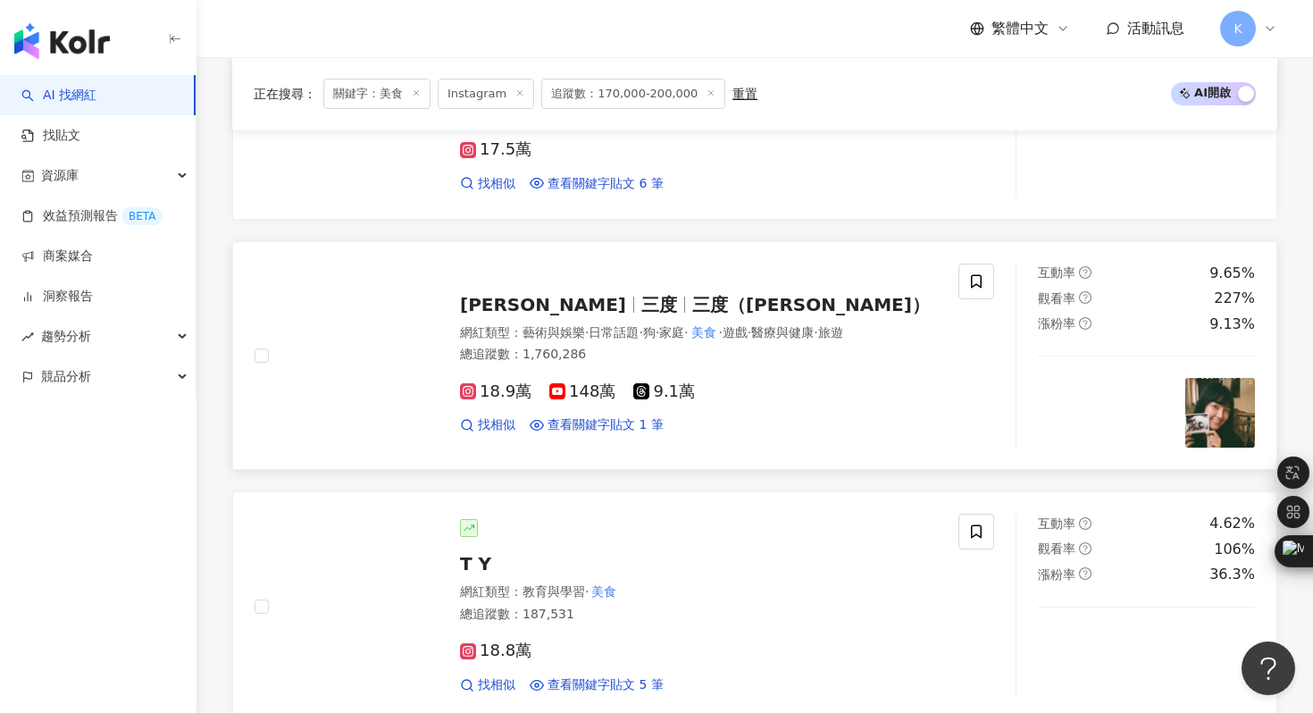
scroll to position [1509, 0]
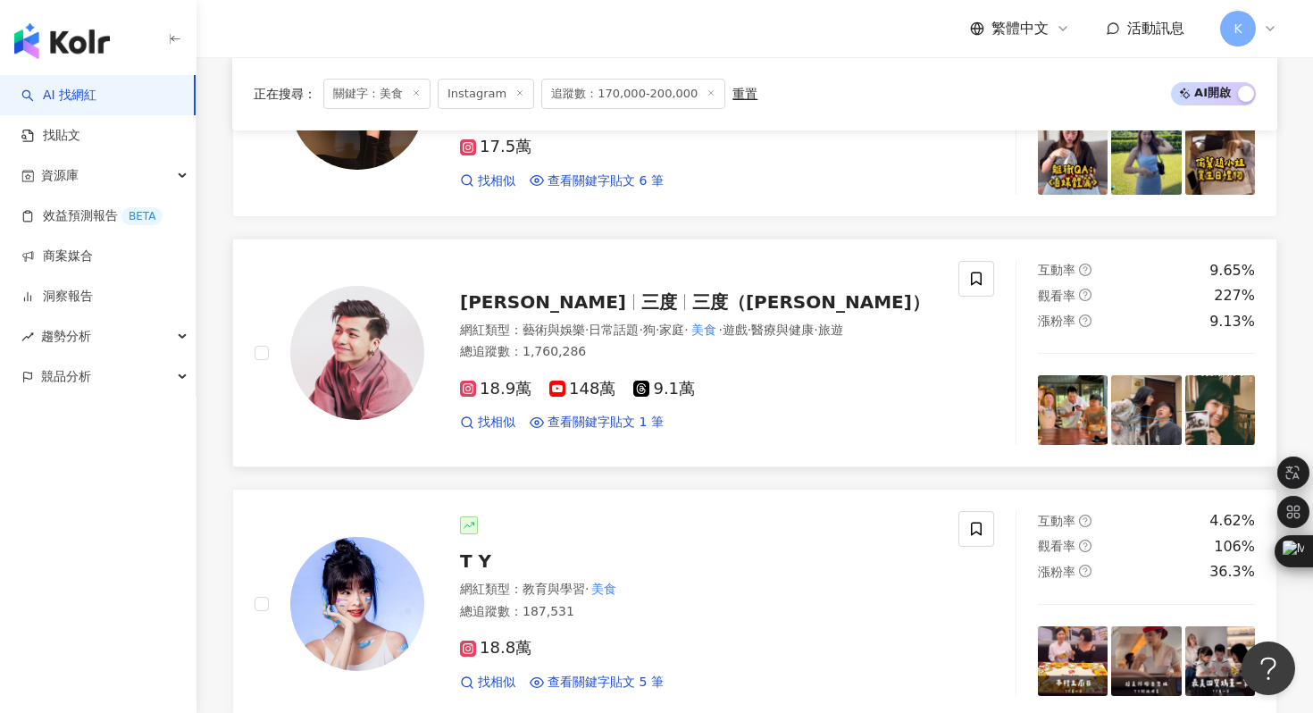
click at [341, 351] on img at bounding box center [357, 353] width 134 height 134
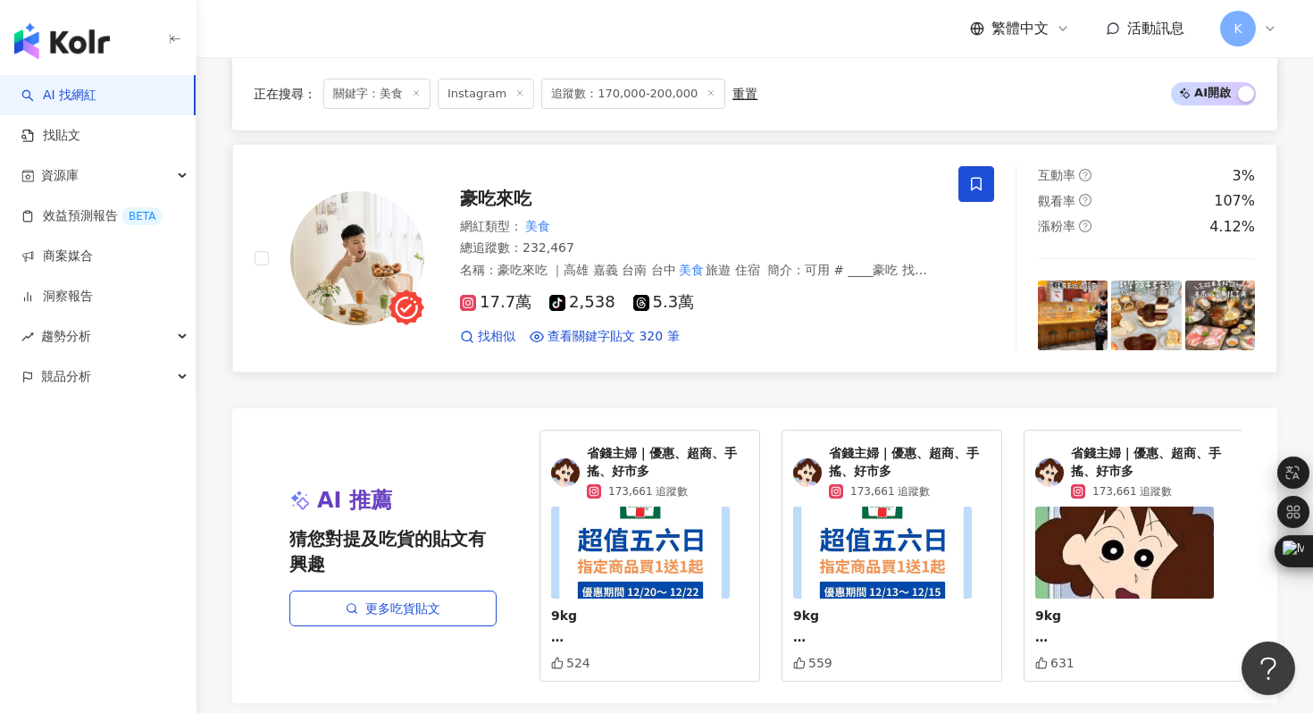
scroll to position [4037, 0]
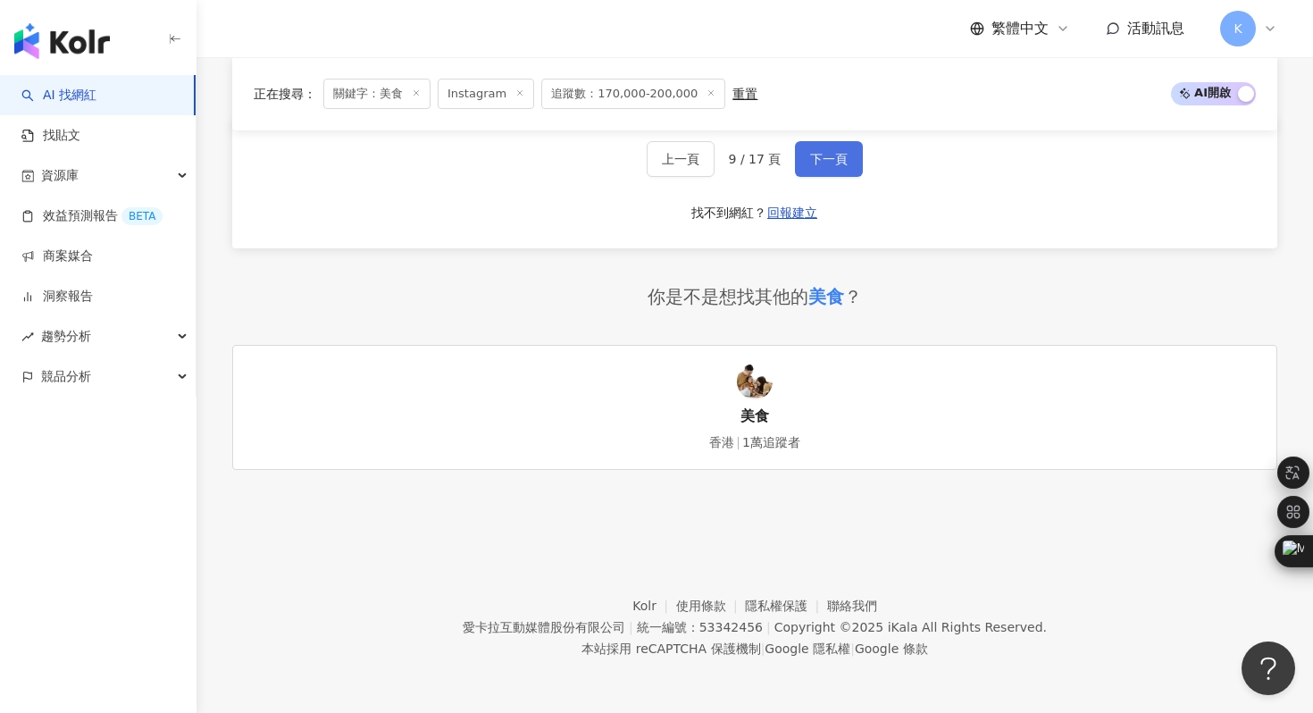
click at [823, 163] on span "下一頁" at bounding box center [829, 159] width 38 height 14
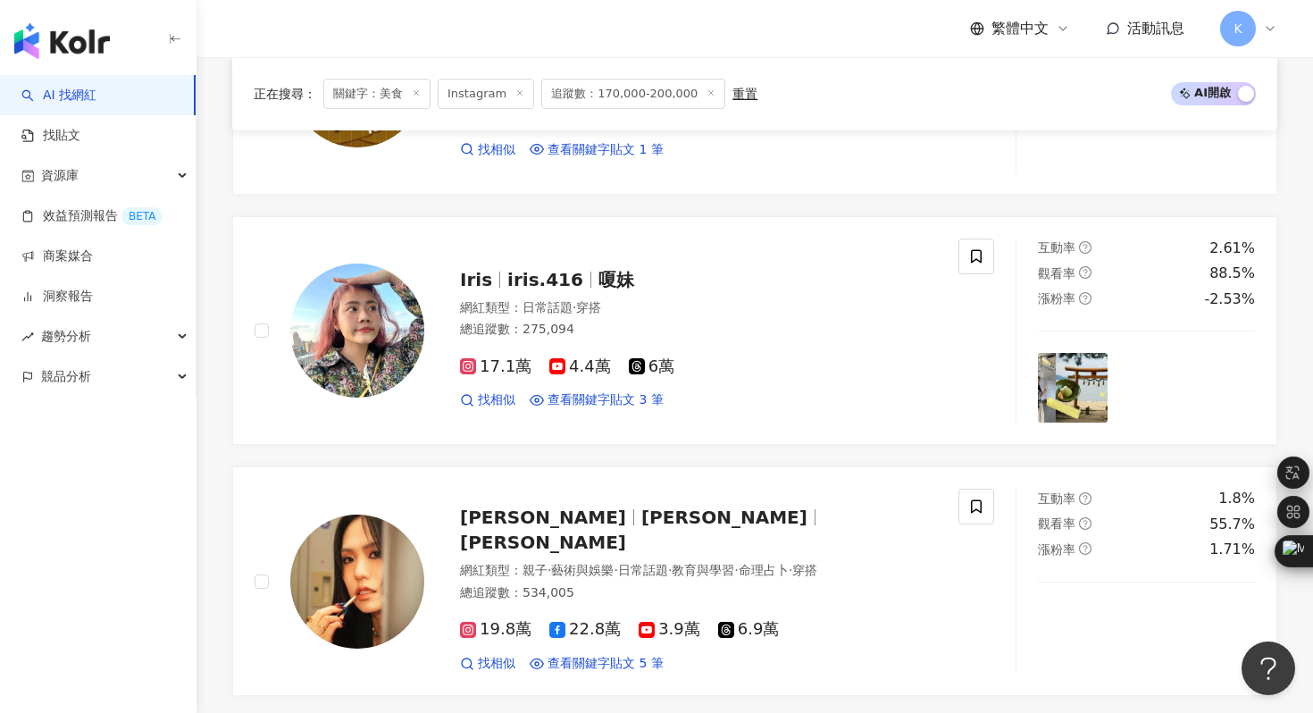
scroll to position [1530, 0]
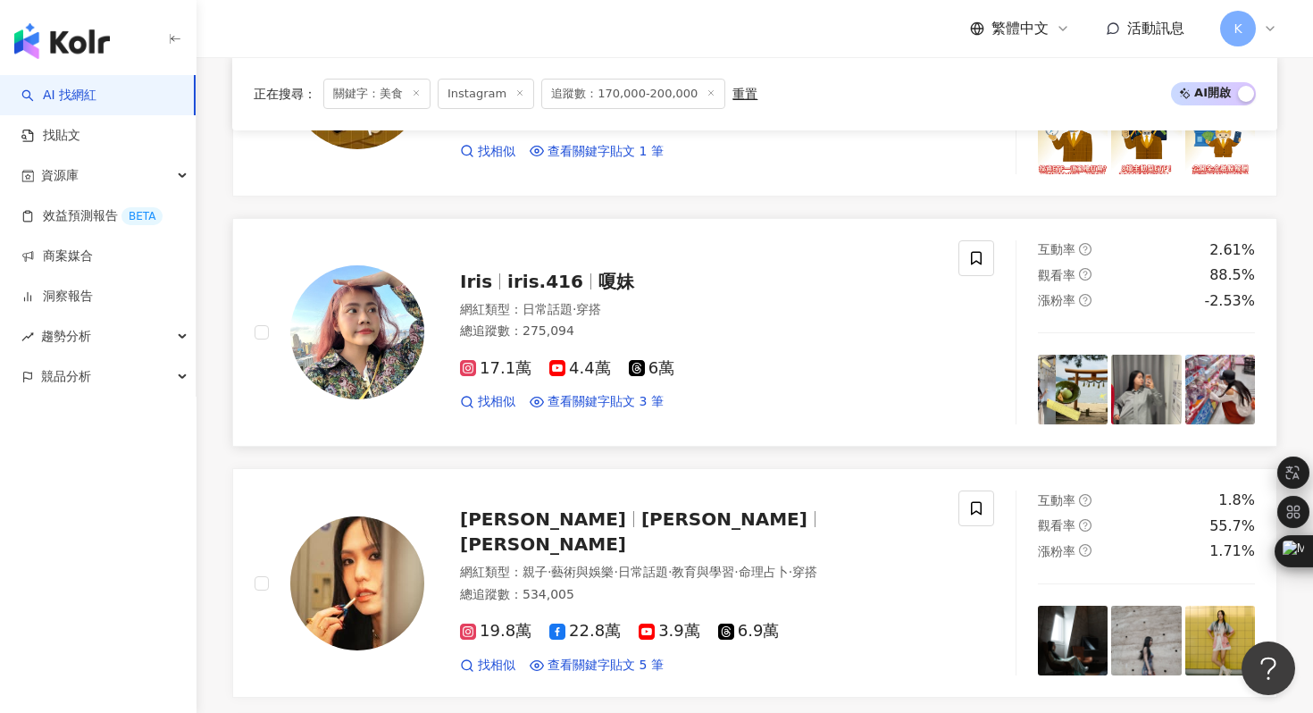
click at [334, 321] on img at bounding box center [357, 332] width 134 height 134
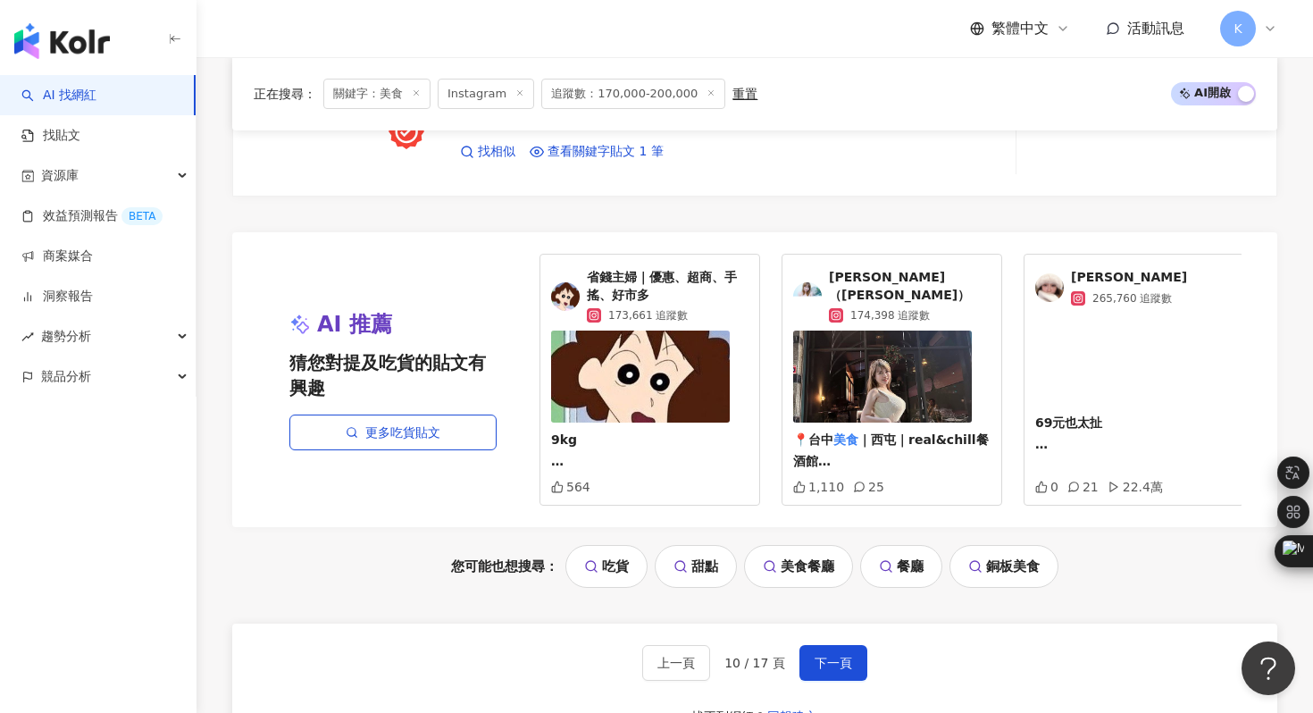
scroll to position [3546, 0]
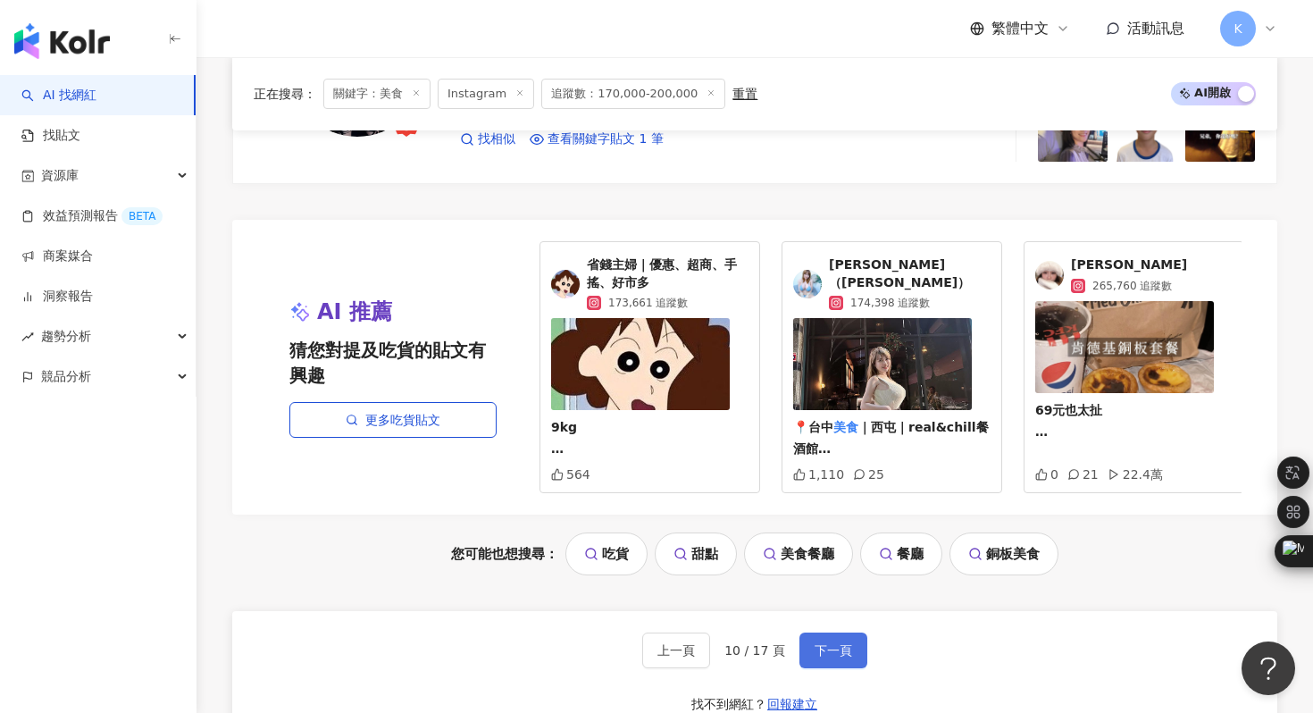
click at [824, 645] on span "下一頁" at bounding box center [833, 650] width 38 height 14
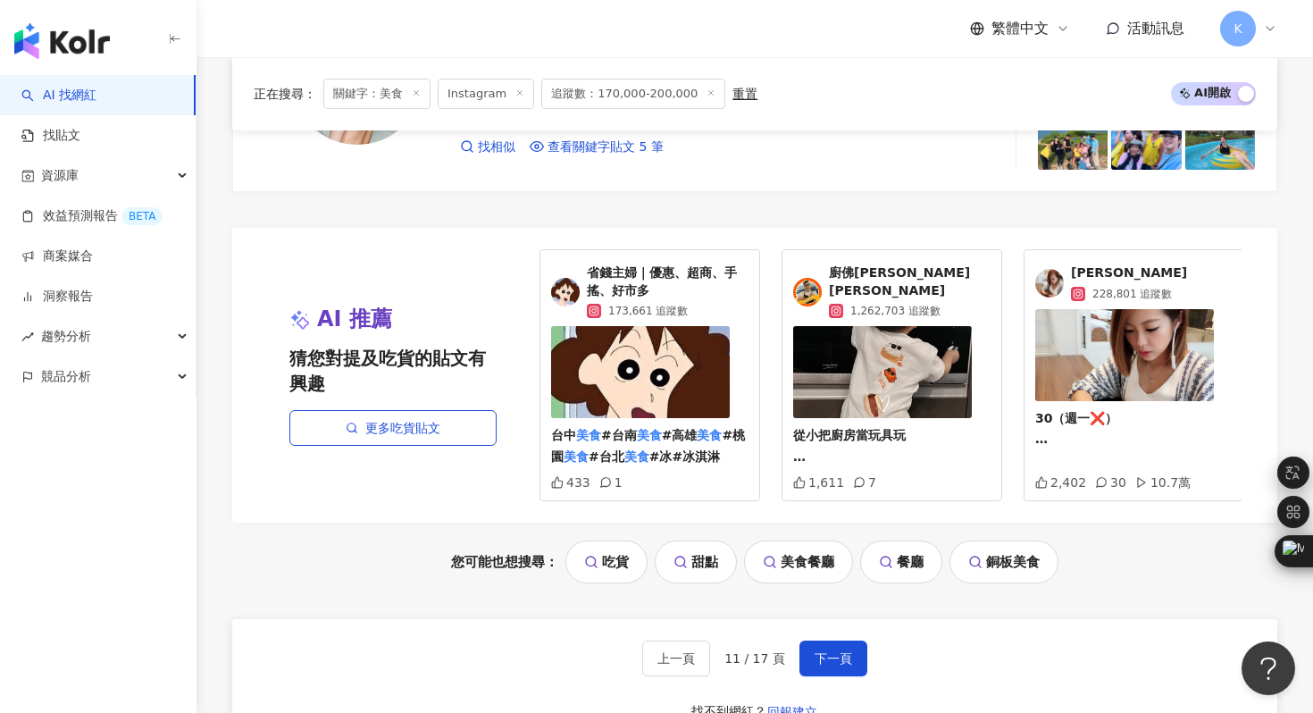
scroll to position [3566, 0]
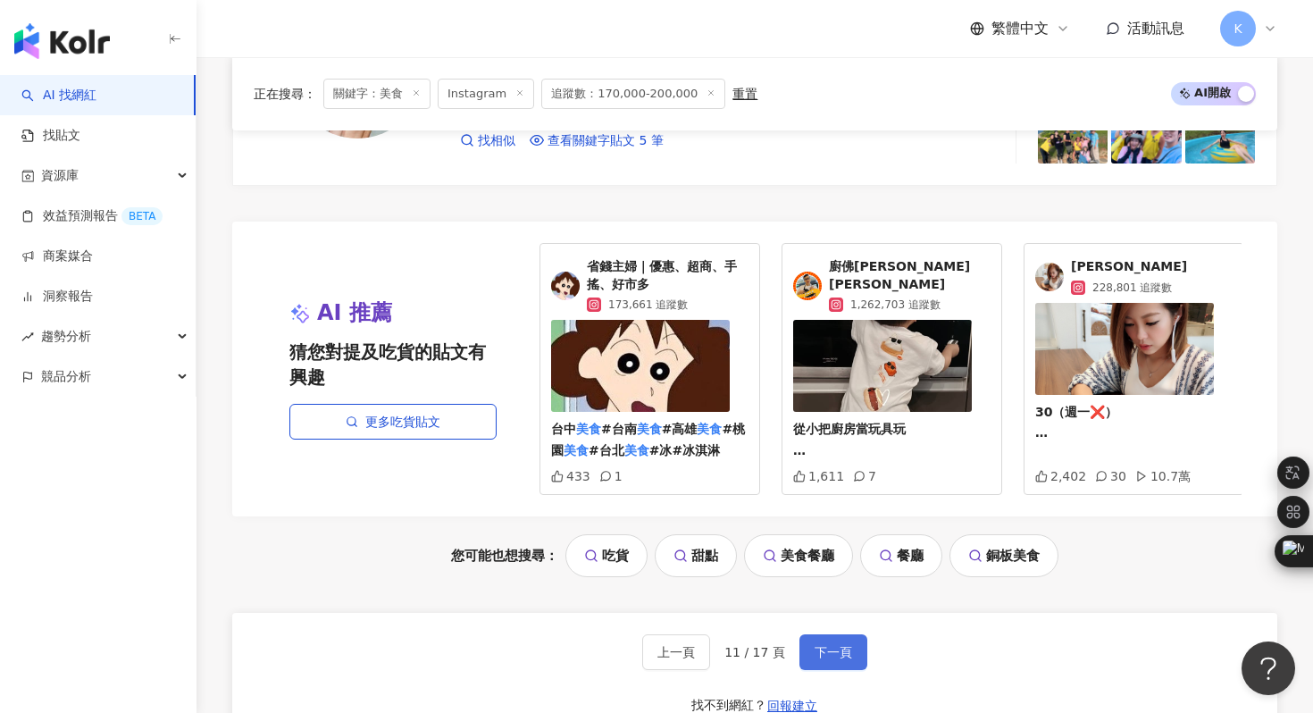
click at [839, 638] on button "下一頁" at bounding box center [833, 652] width 68 height 36
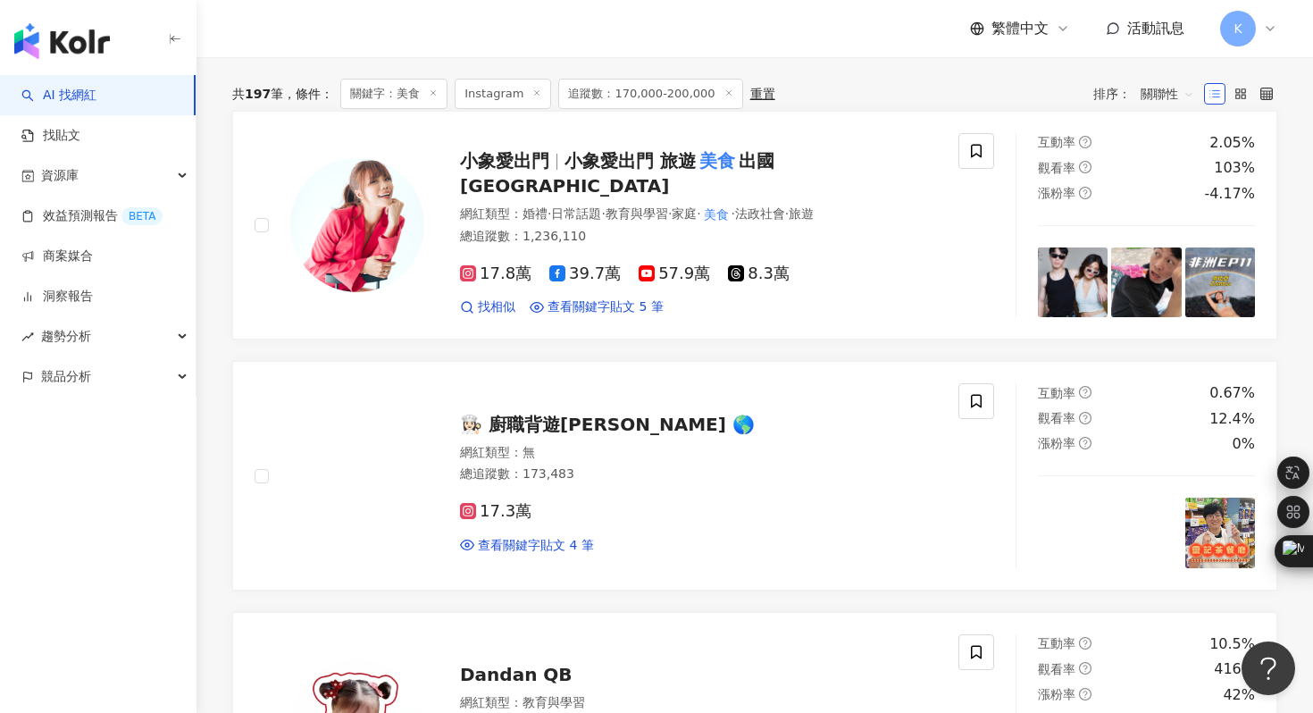
scroll to position [396, 0]
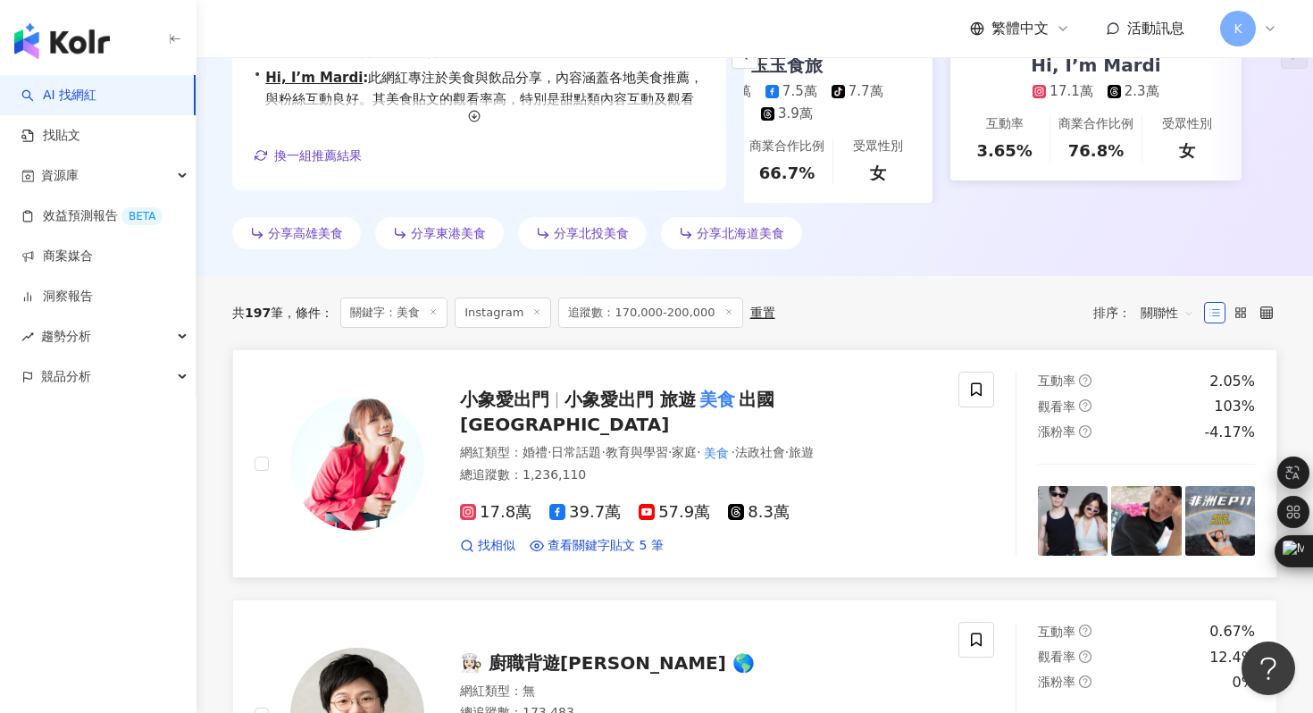
click at [363, 467] on img at bounding box center [357, 463] width 134 height 134
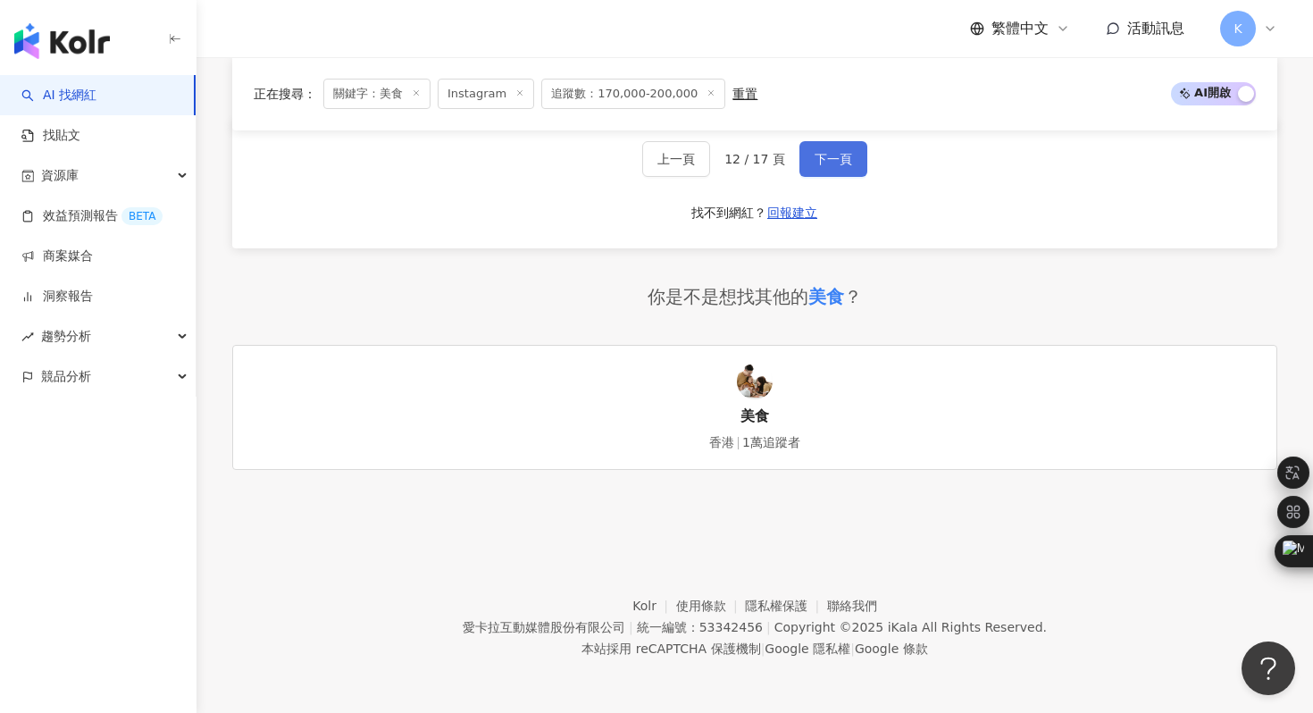
click at [830, 161] on span "下一頁" at bounding box center [833, 159] width 38 height 14
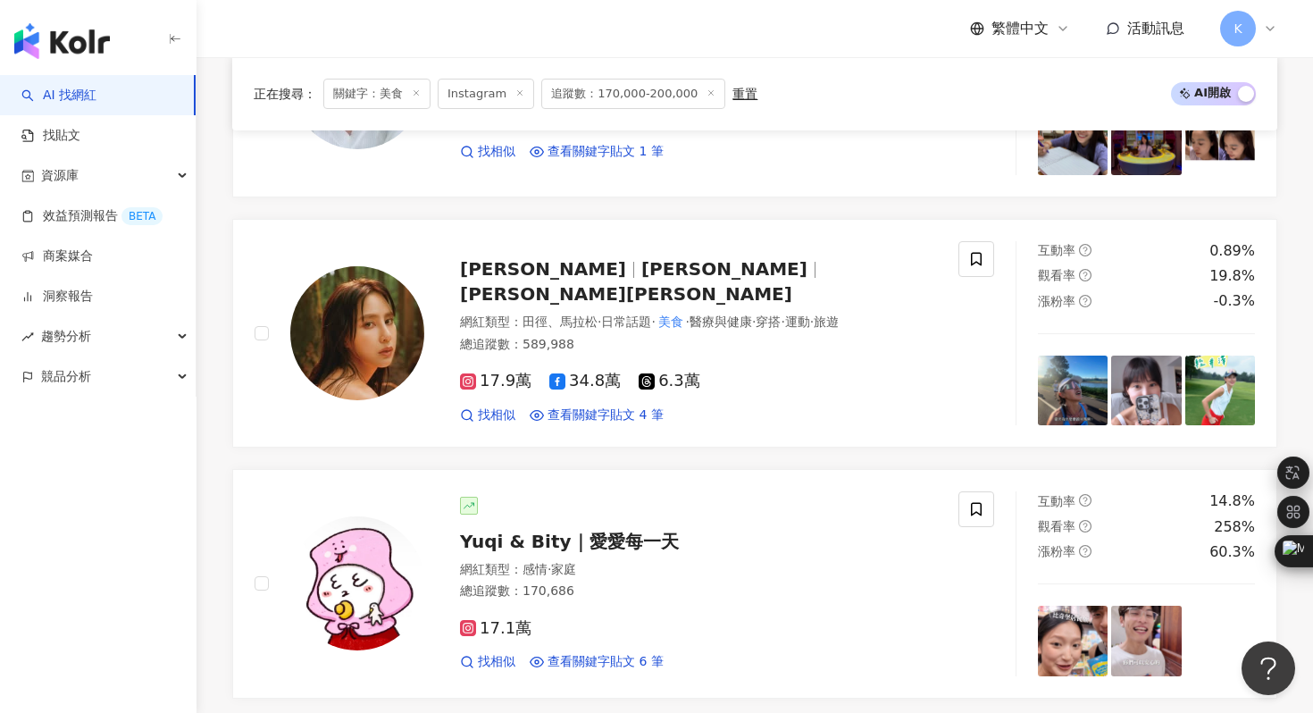
scroll to position [4019, 0]
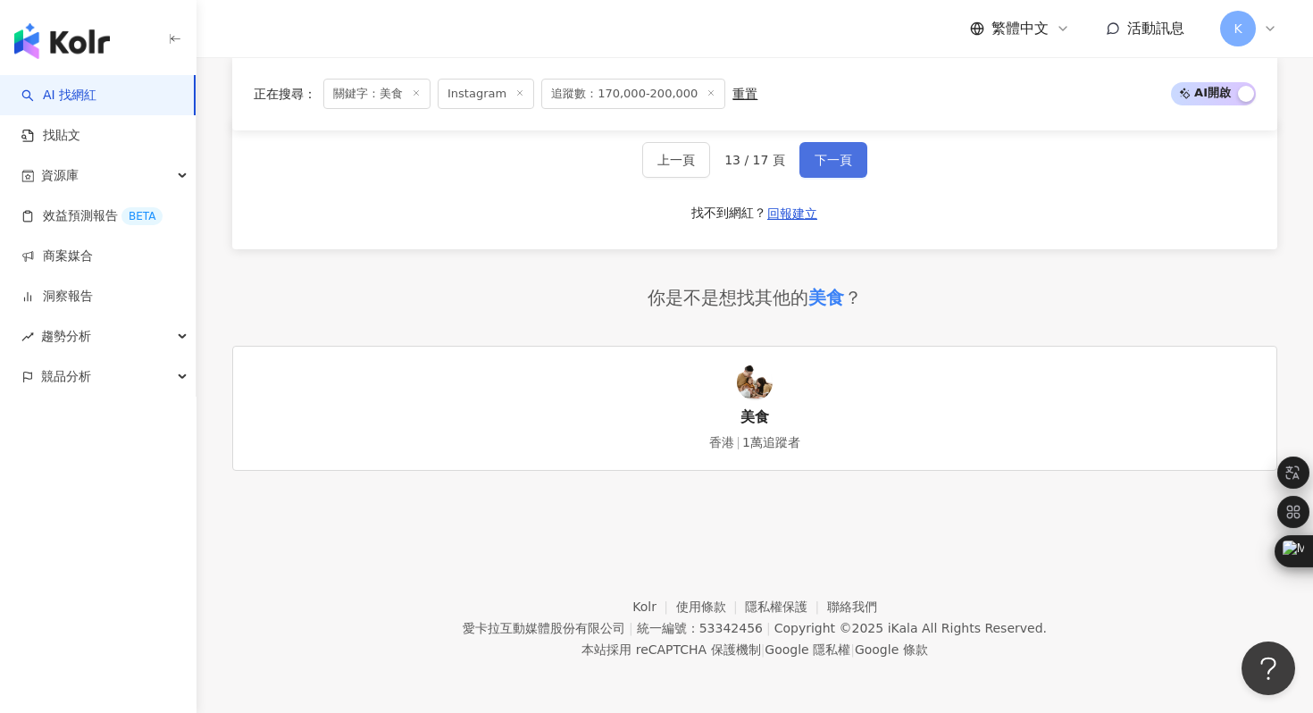
click at [830, 157] on span "下一頁" at bounding box center [833, 160] width 38 height 14
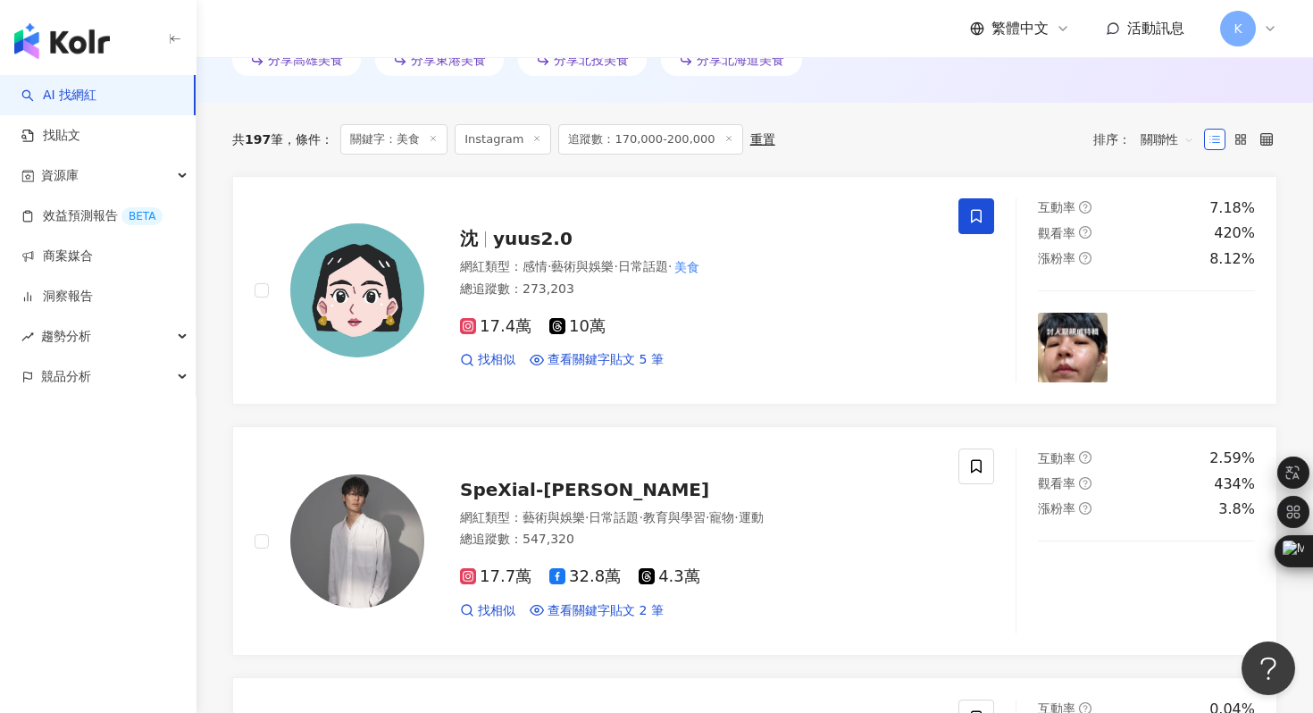
scroll to position [571, 0]
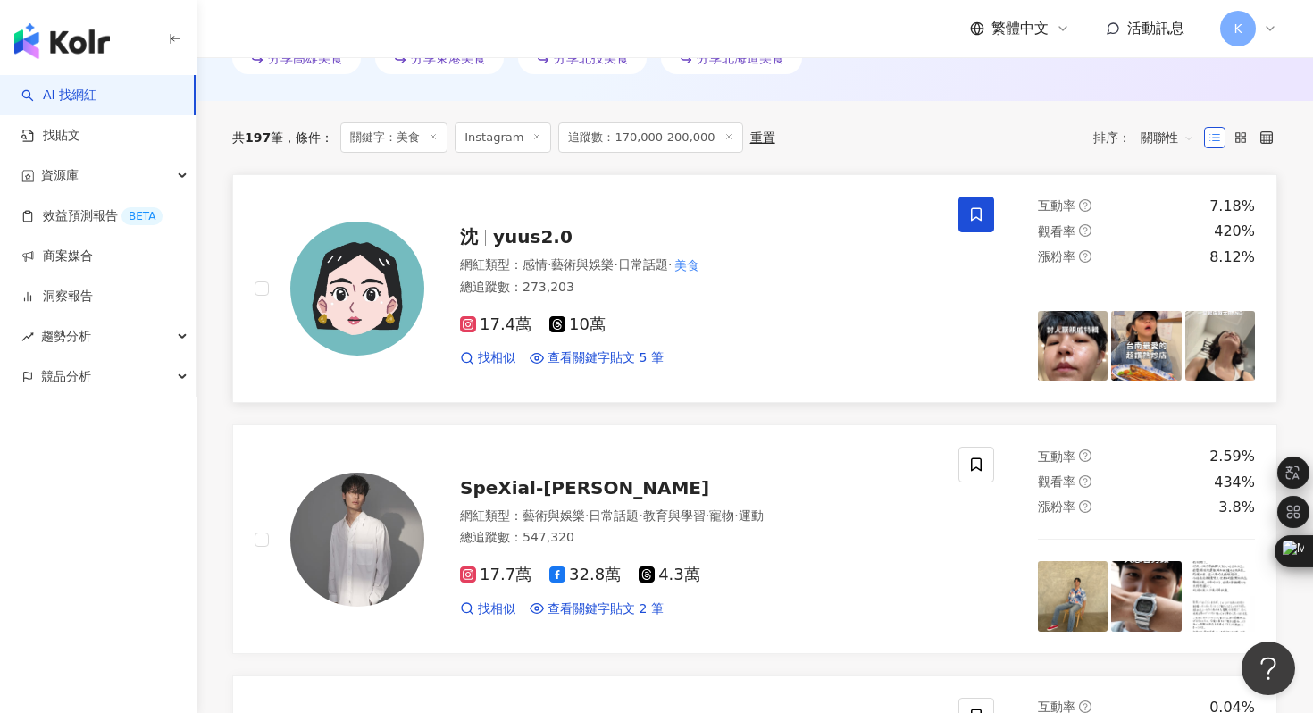
click at [377, 289] on img at bounding box center [357, 288] width 134 height 134
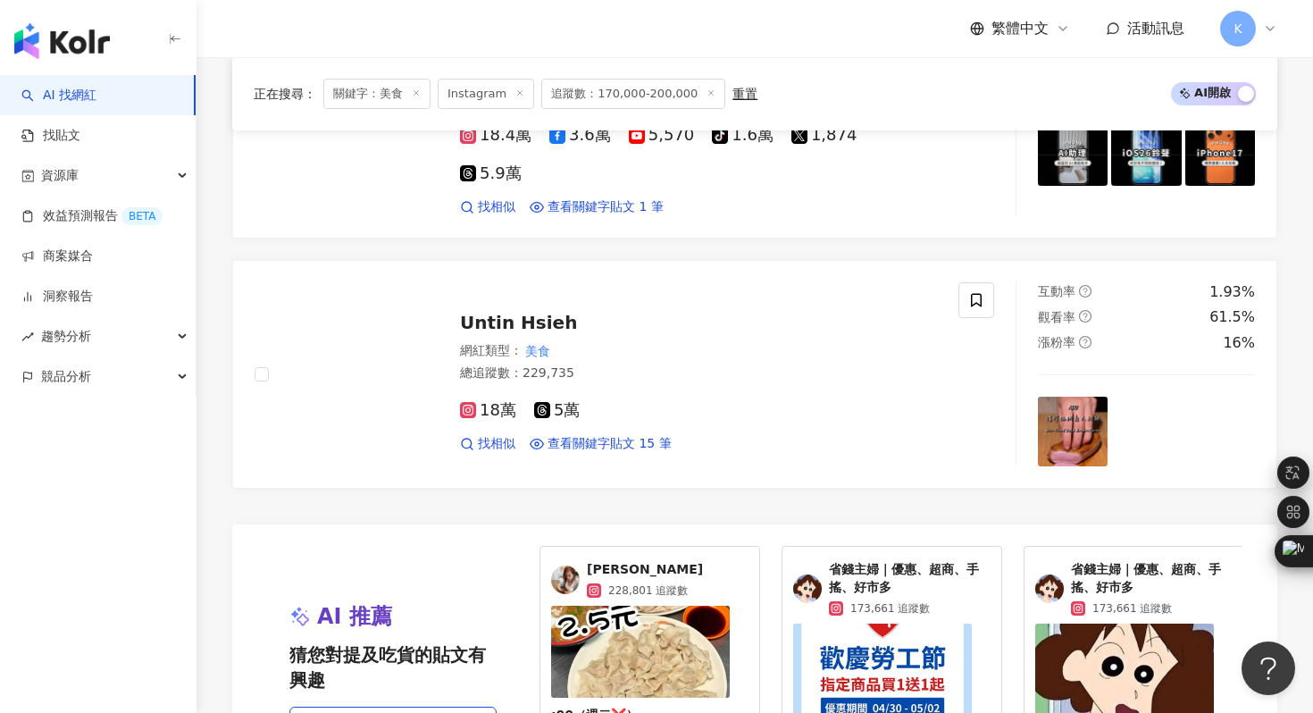
scroll to position [3818, 0]
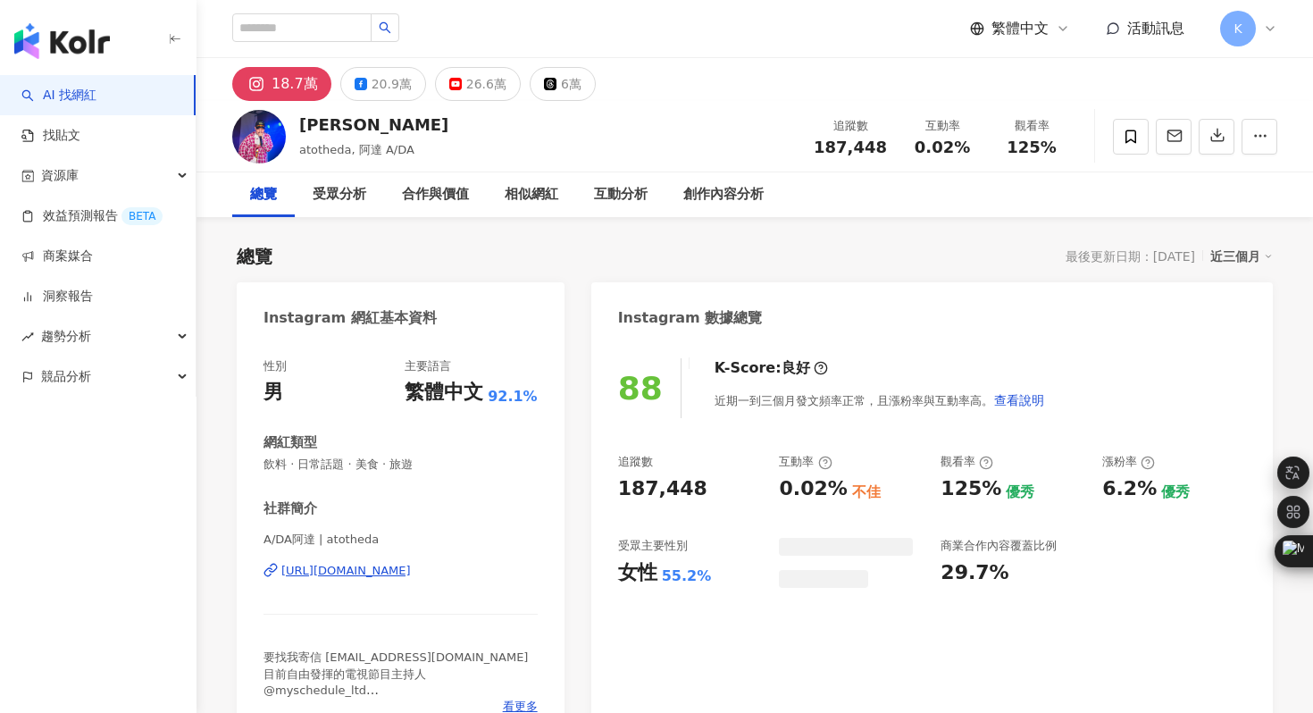
click at [371, 571] on div "https://www.instagram.com/atotheda/" at bounding box center [345, 571] width 129 height 16
click at [411, 569] on div "https://www.instagram.com/atotheda/" at bounding box center [345, 571] width 129 height 16
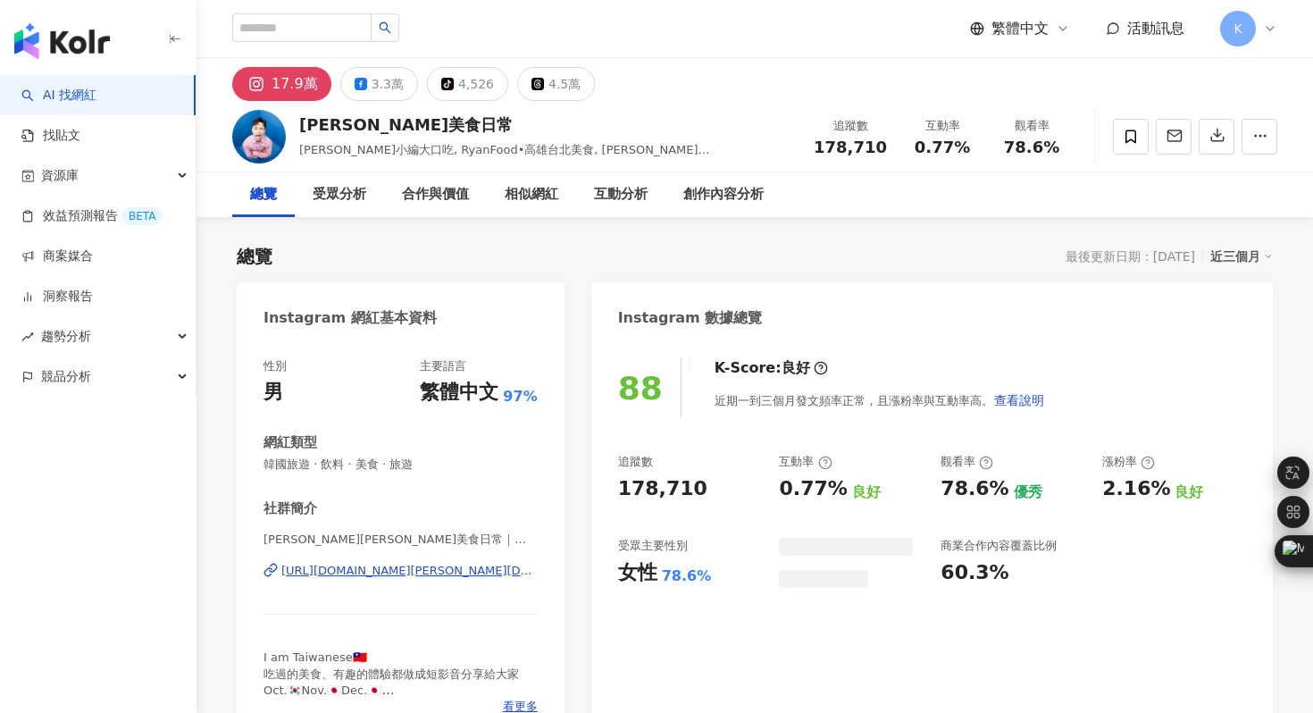
scroll to position [79, 0]
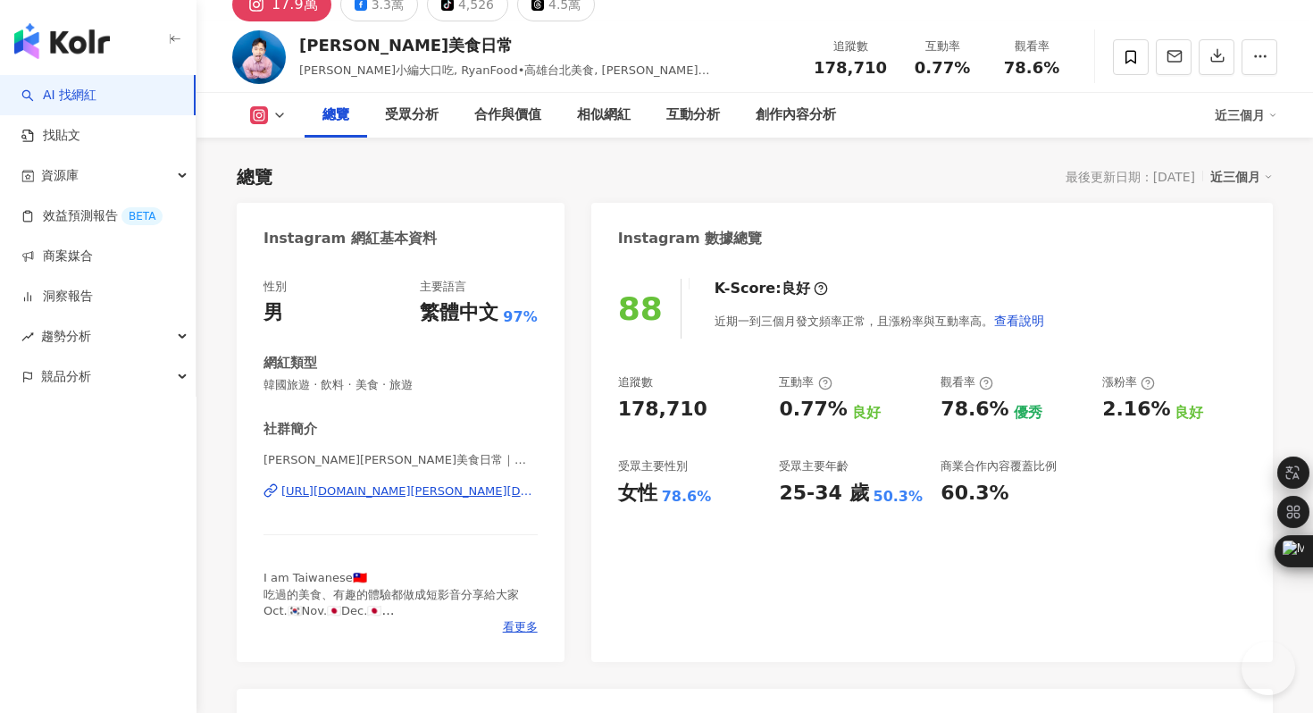
click at [379, 488] on div "https://www.instagram.com/ryan.food/" at bounding box center [409, 491] width 256 height 16
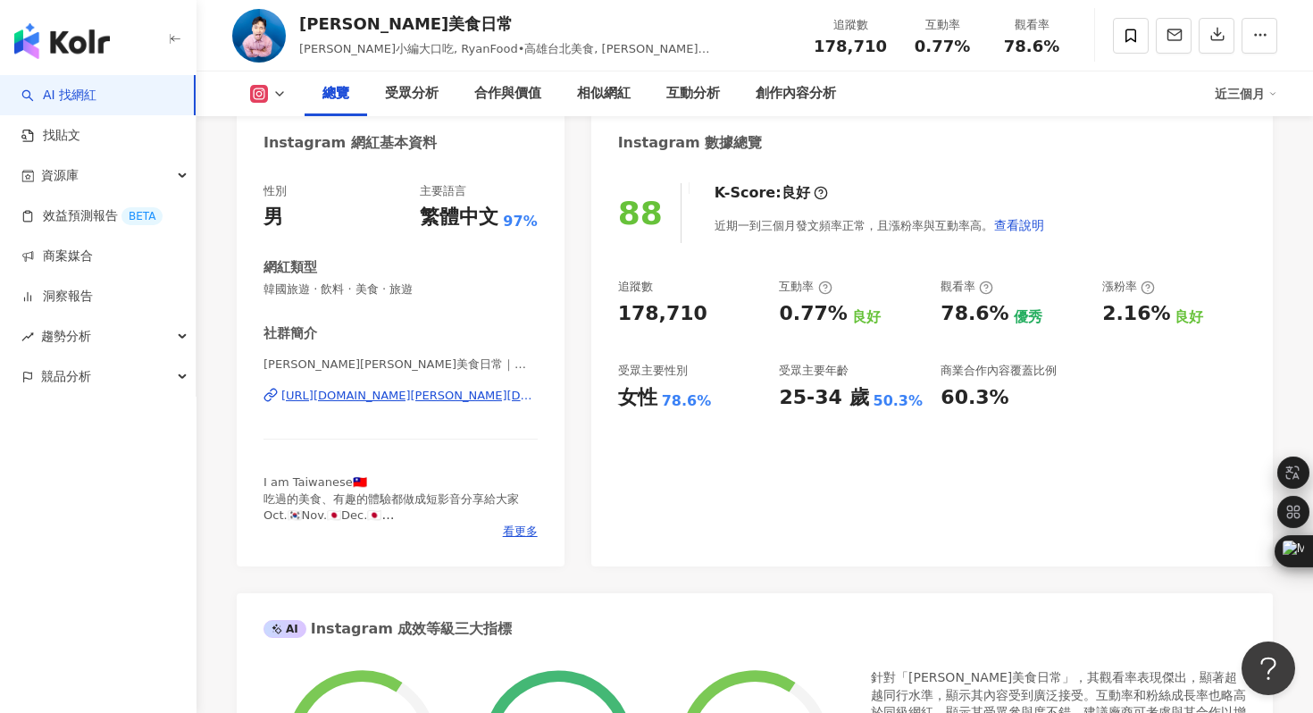
scroll to position [205, 0]
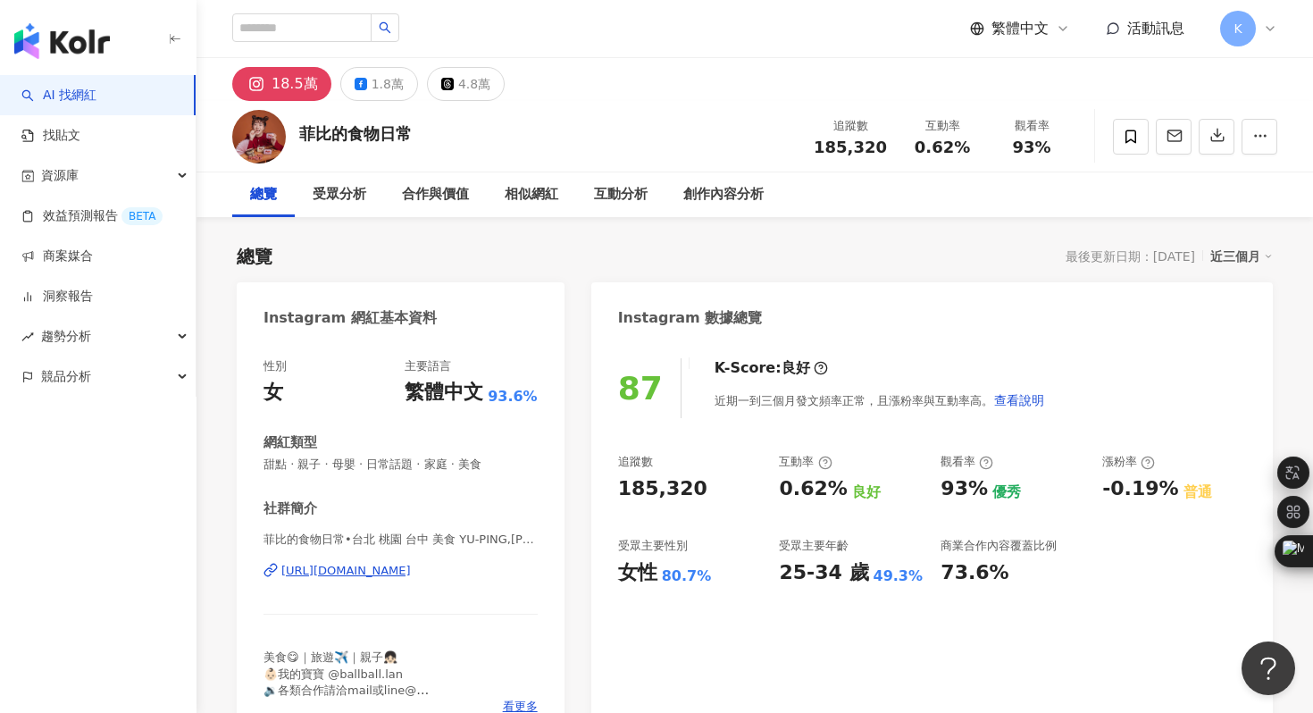
click at [411, 572] on div "https://www.instagram.com/phoebe_foodaily/" at bounding box center [345, 571] width 129 height 16
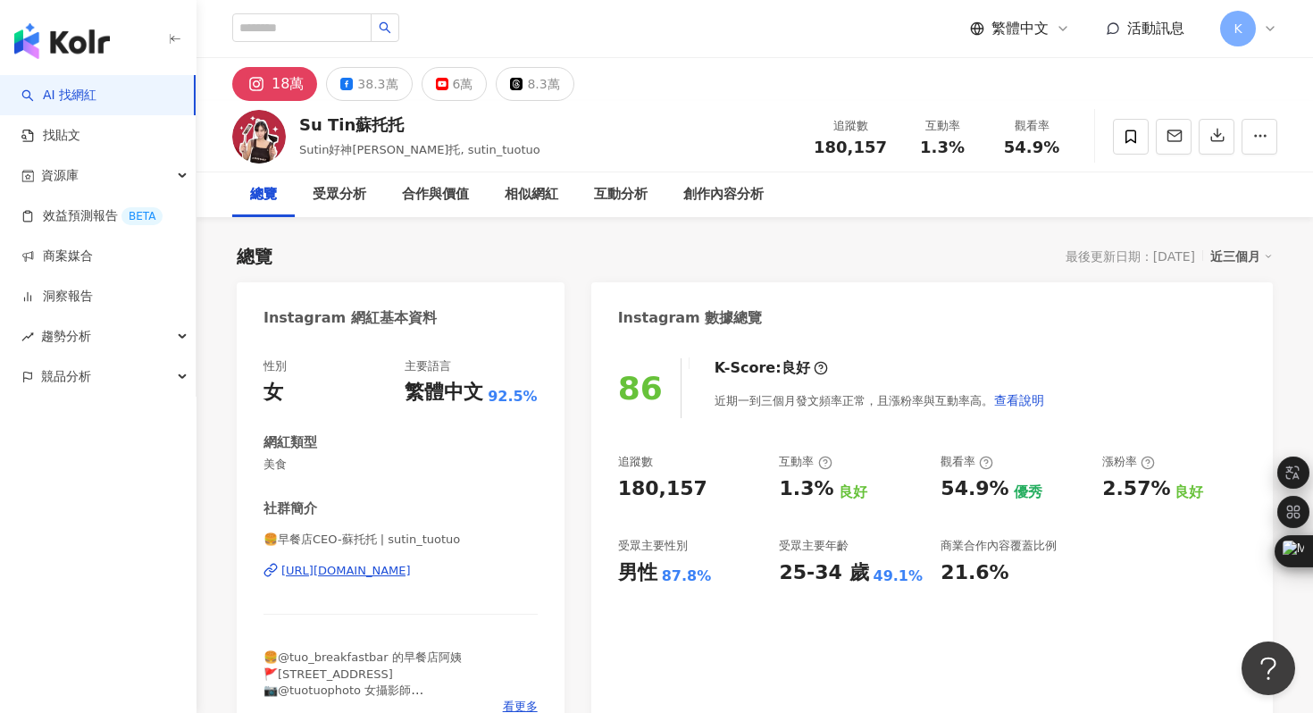
click at [411, 572] on div "[URL][DOMAIN_NAME]" at bounding box center [345, 571] width 129 height 16
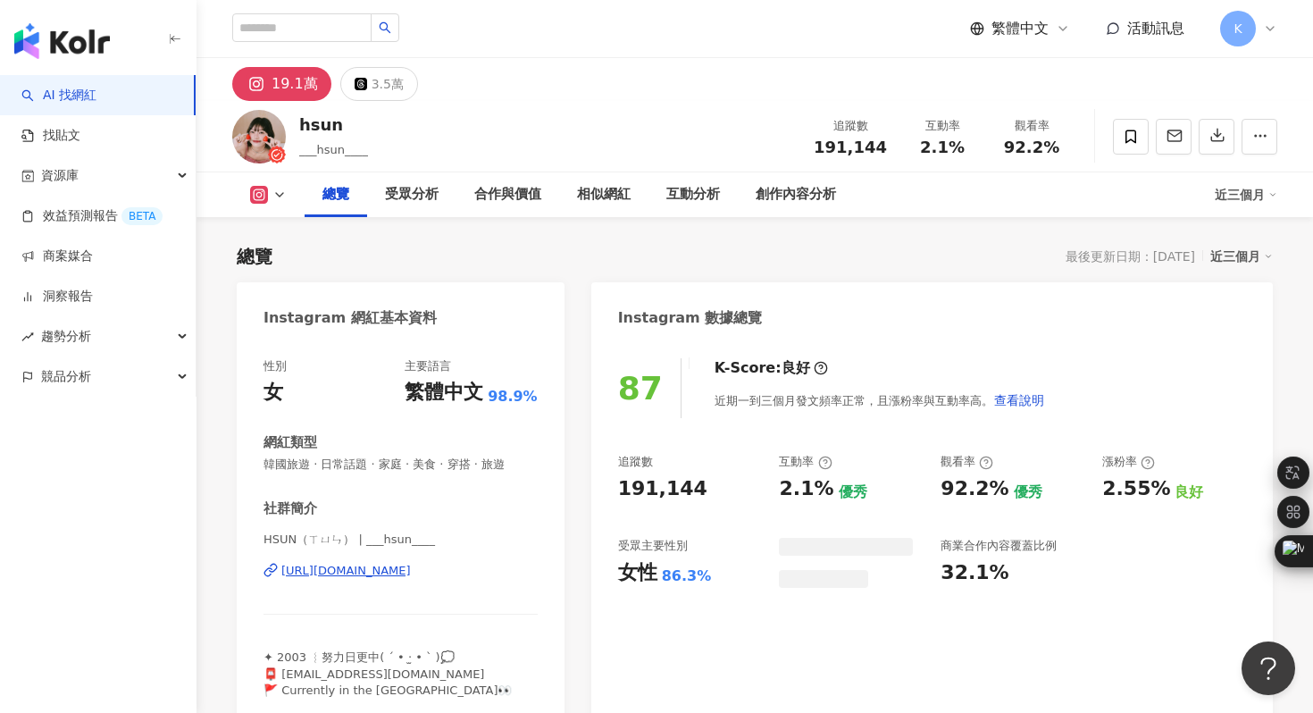
click at [370, 568] on div "[URL][DOMAIN_NAME]" at bounding box center [345, 571] width 129 height 16
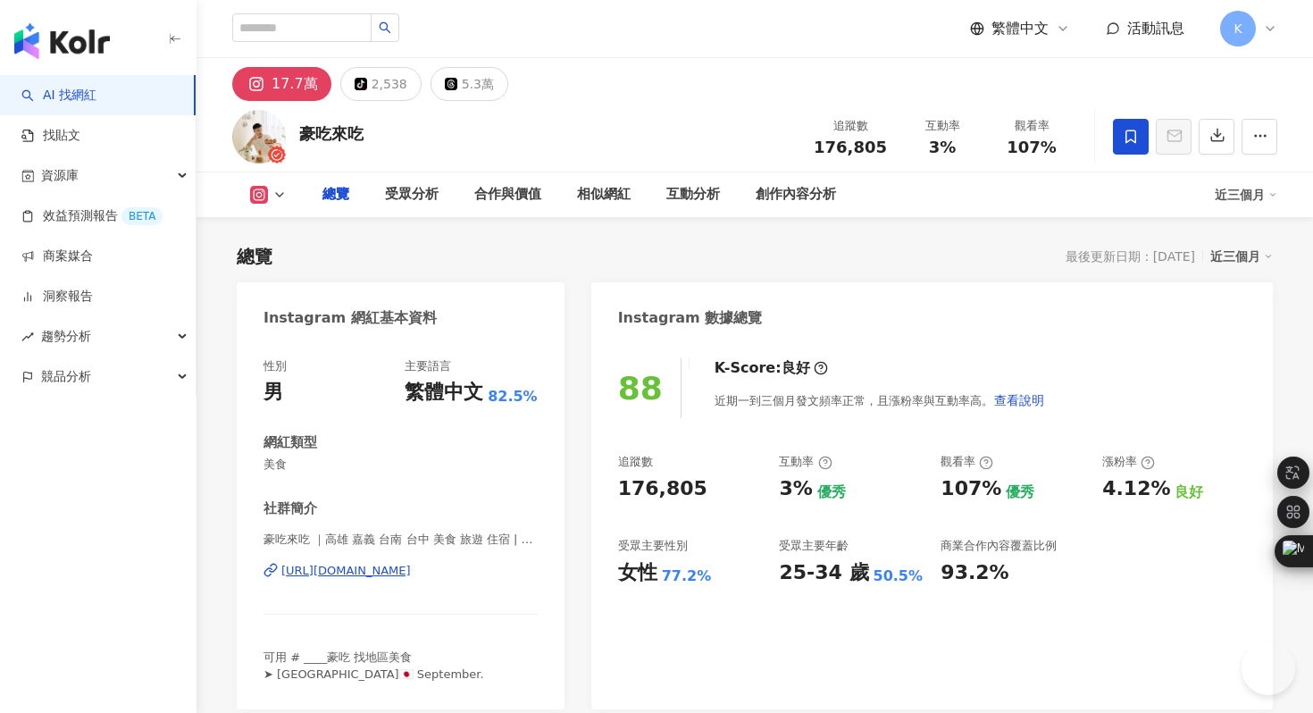
click at [411, 571] on div "https://www.instagram.com/howeat219/" at bounding box center [345, 571] width 129 height 16
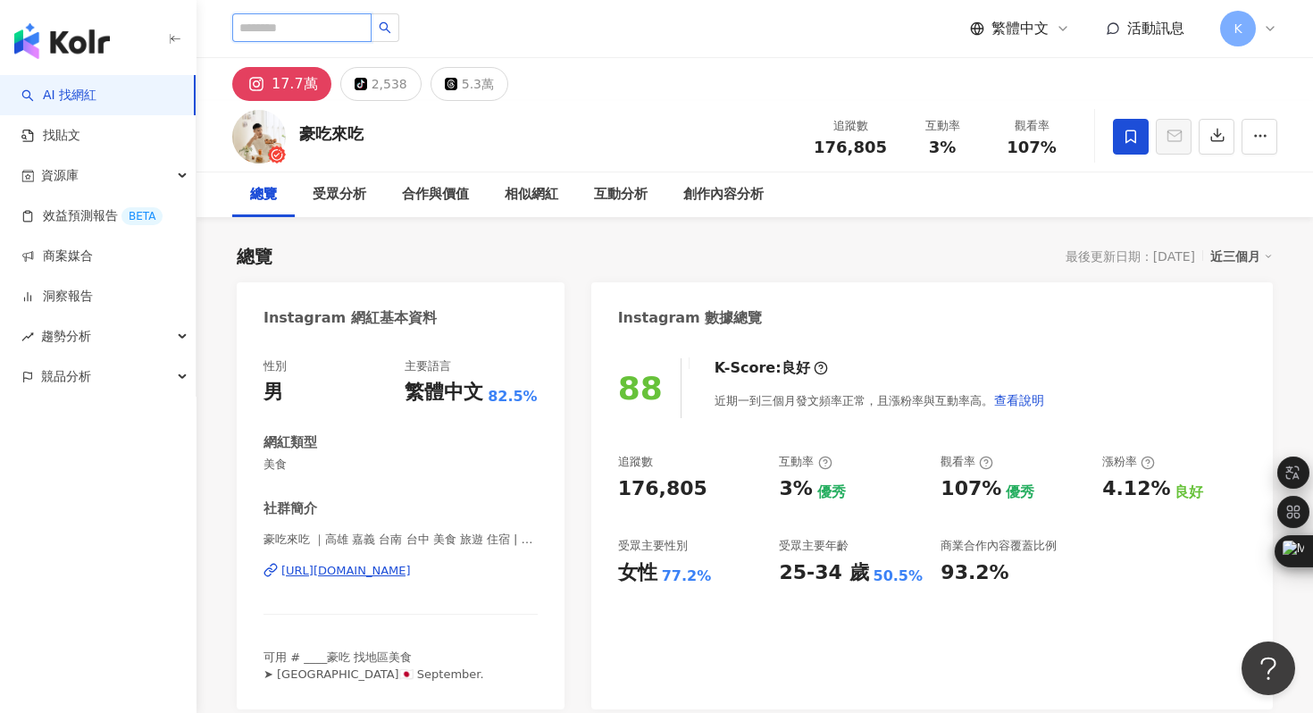
click at [276, 27] on input "search" at bounding box center [301, 27] width 139 height 29
paste input "**********"
type input "**********"
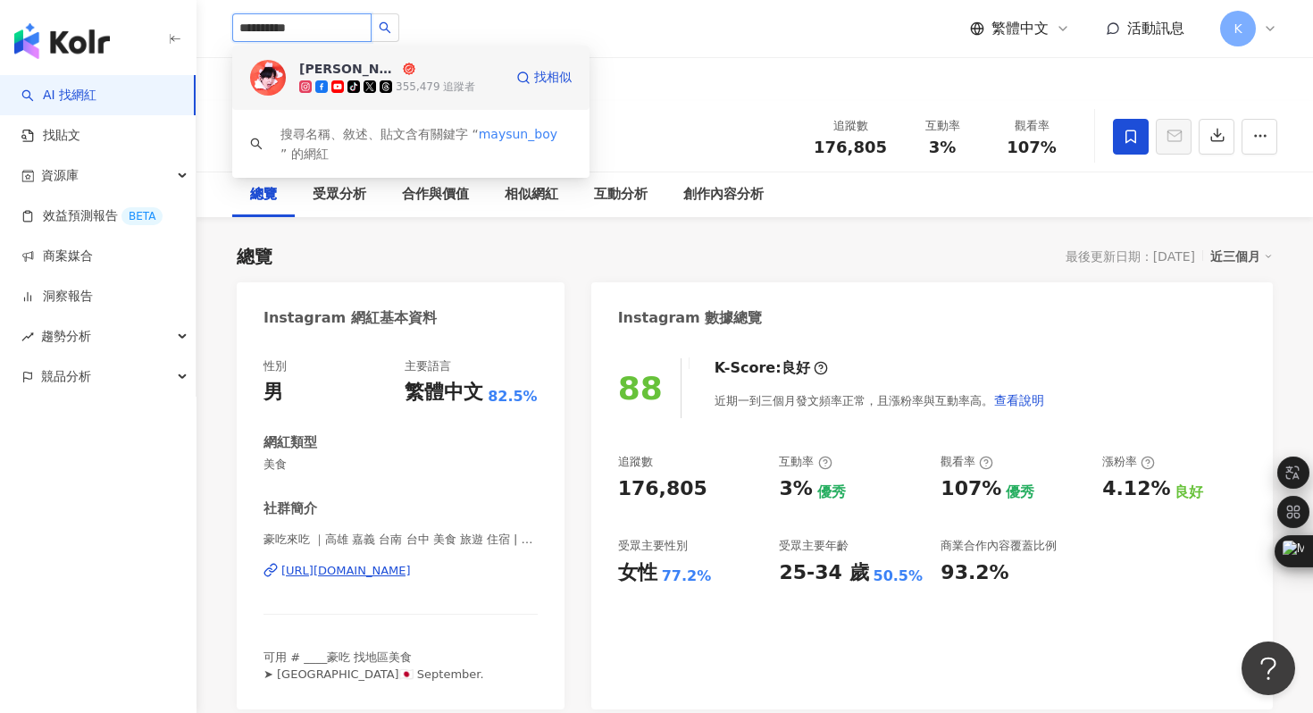
click at [268, 71] on img at bounding box center [268, 78] width 36 height 36
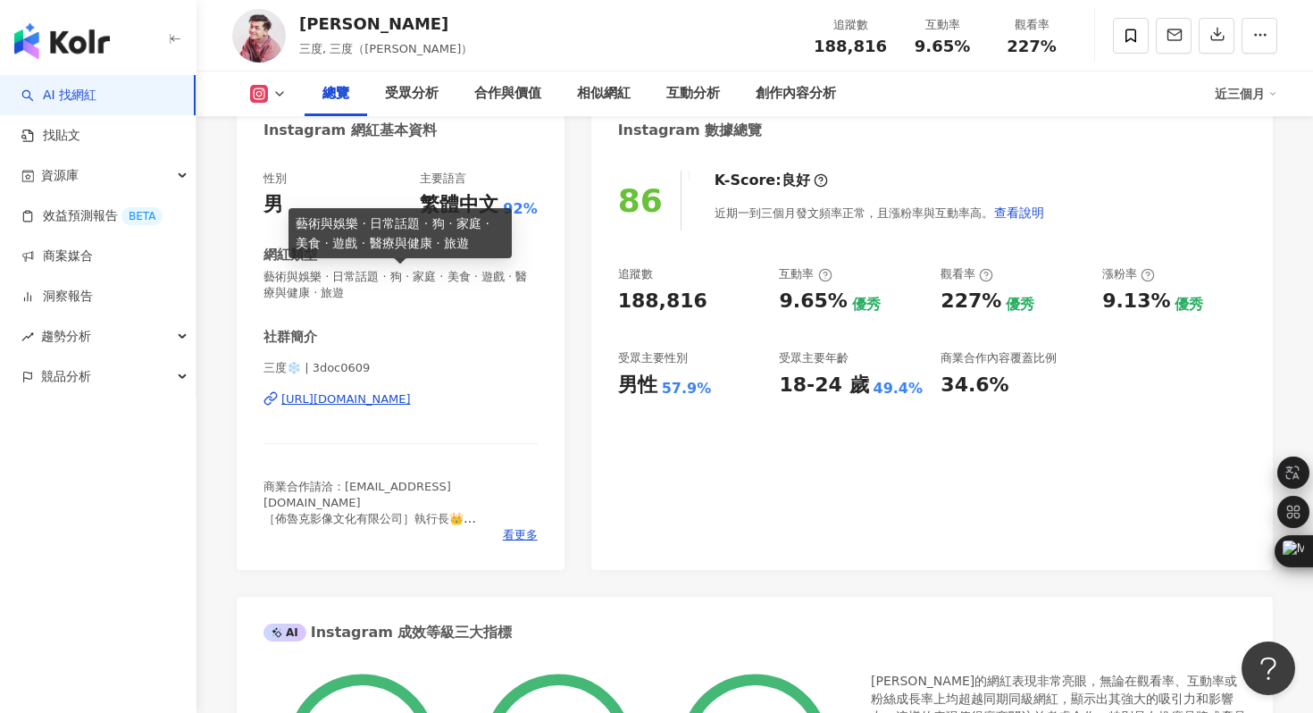
click at [411, 399] on div "[URL][DOMAIN_NAME]" at bounding box center [345, 399] width 129 height 16
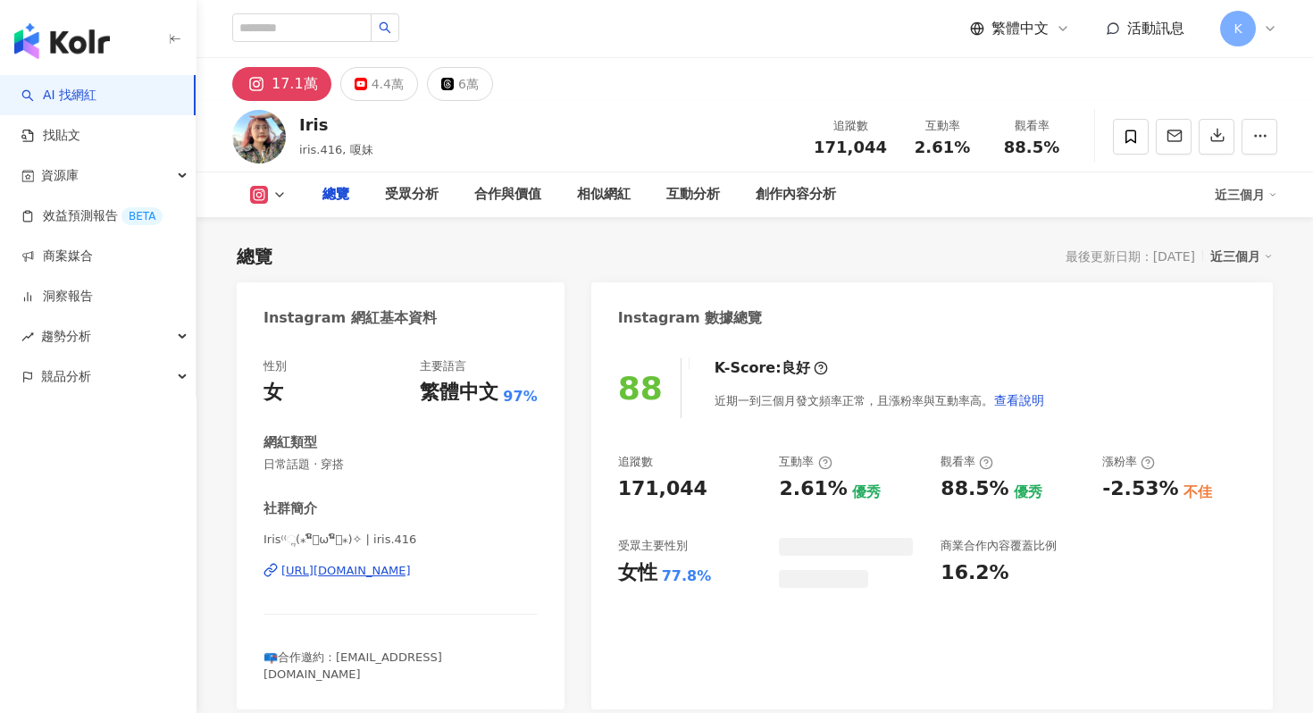
click at [372, 568] on div "[URL][DOMAIN_NAME]" at bounding box center [345, 571] width 129 height 16
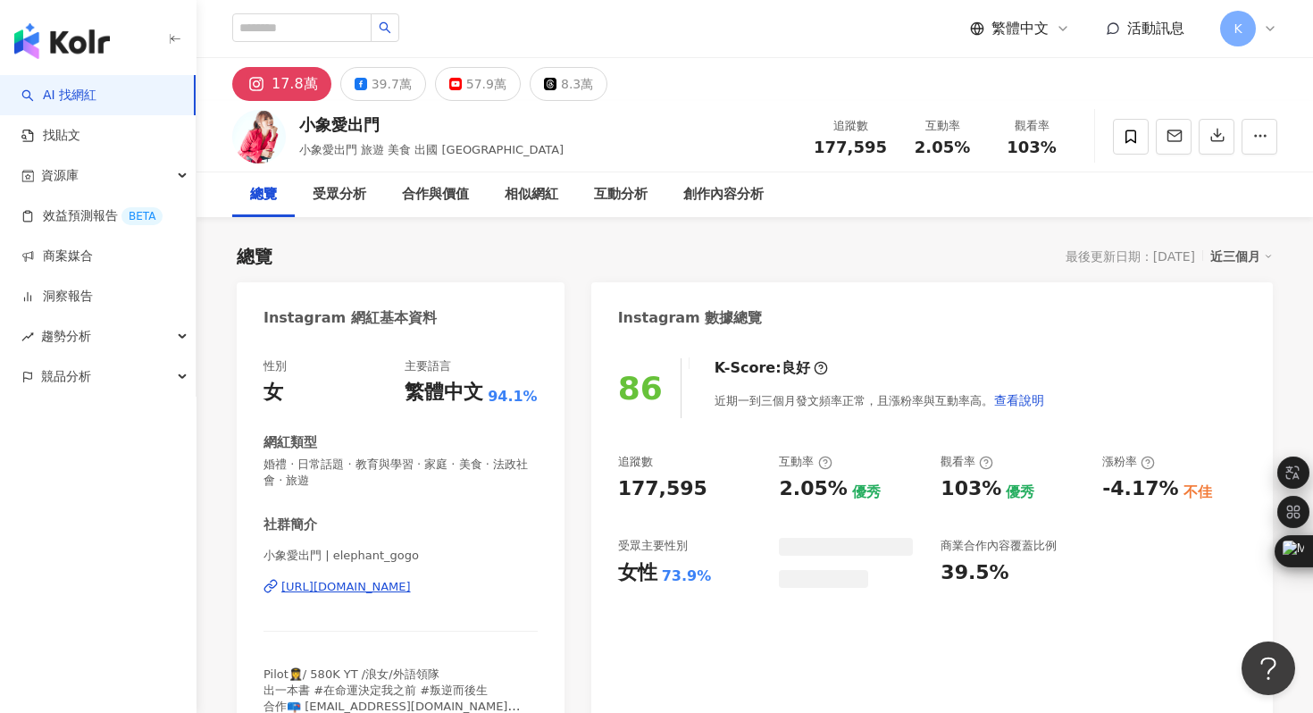
click at [411, 588] on div "https://www.instagram.com/elephant_gogo/" at bounding box center [345, 587] width 129 height 16
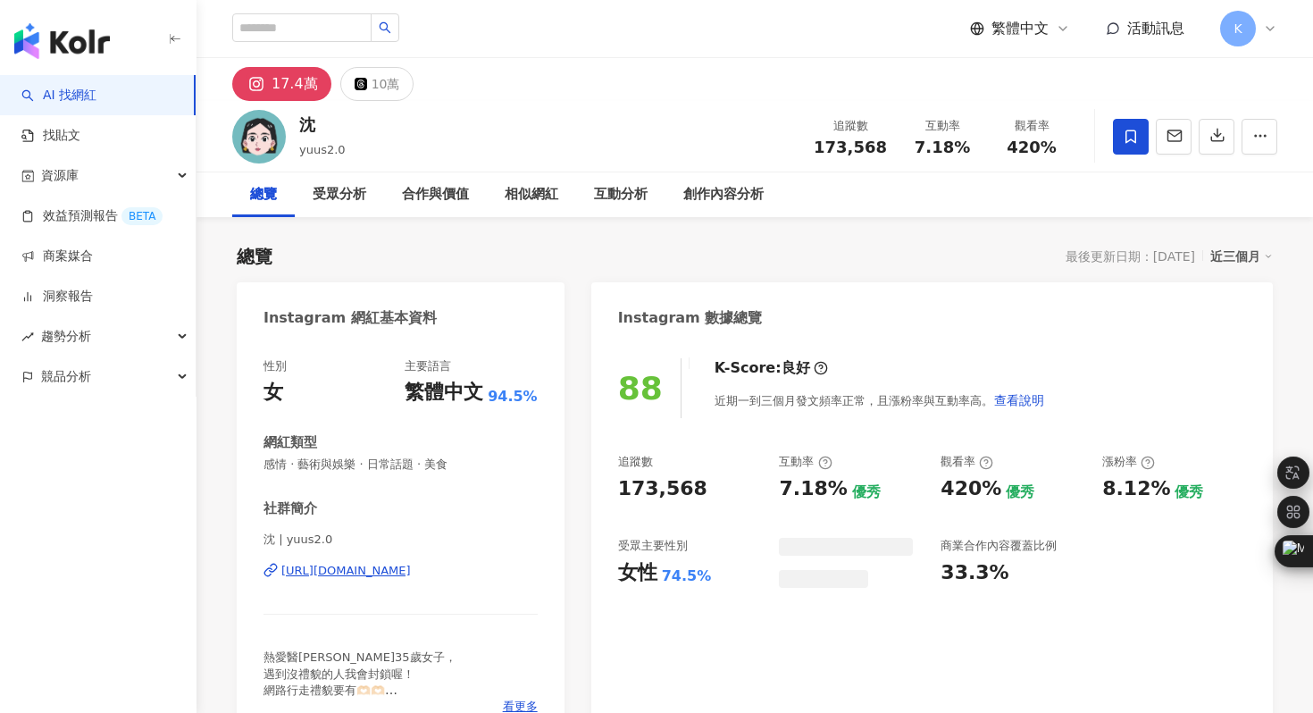
click at [411, 571] on div "https://www.instagram.com/yuus2.0/" at bounding box center [345, 571] width 129 height 16
click at [380, 573] on div "https://www.instagram.com/yuus2.0/" at bounding box center [345, 571] width 129 height 16
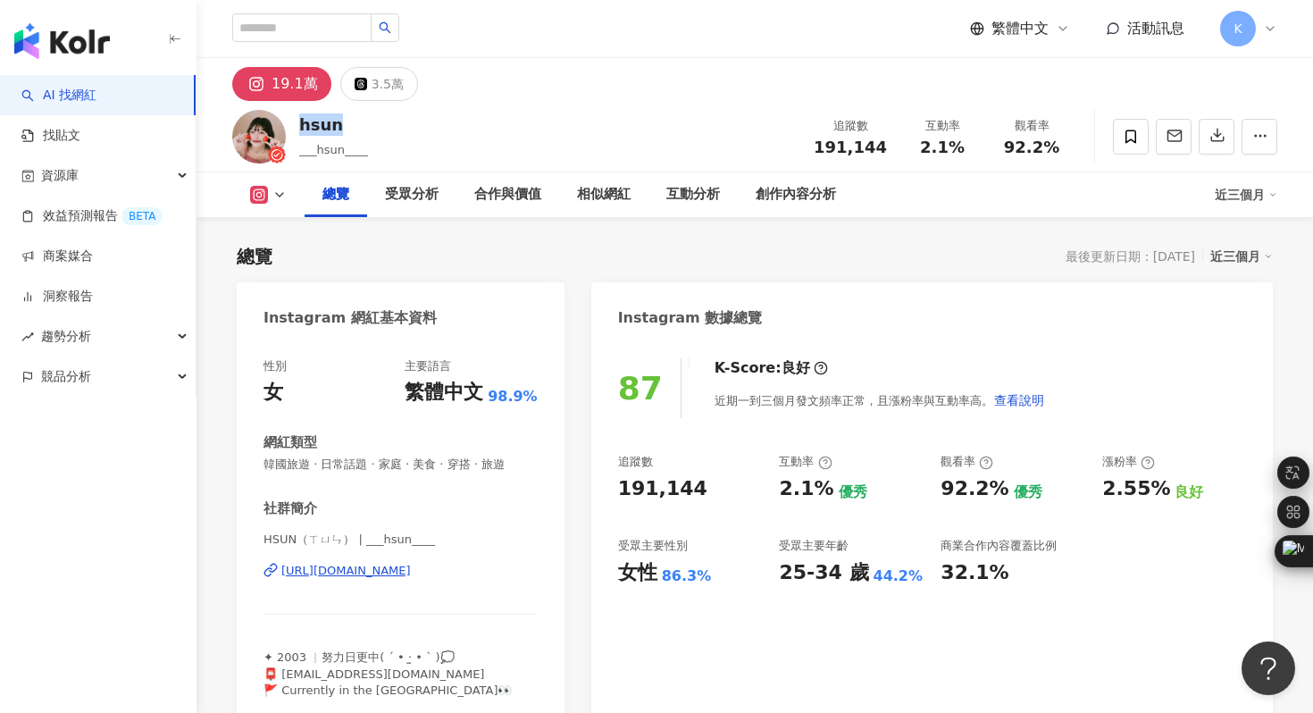
drag, startPoint x: 363, startPoint y: 129, endPoint x: 291, endPoint y: 121, distance: 71.9
click at [291, 121] on div "hsun ___hsun____ 追蹤數 191,144 互動率 2.1% 觀看率 92.2%" at bounding box center [754, 136] width 1116 height 71
copy div "hsun"
